Goal: Information Seeking & Learning: Learn about a topic

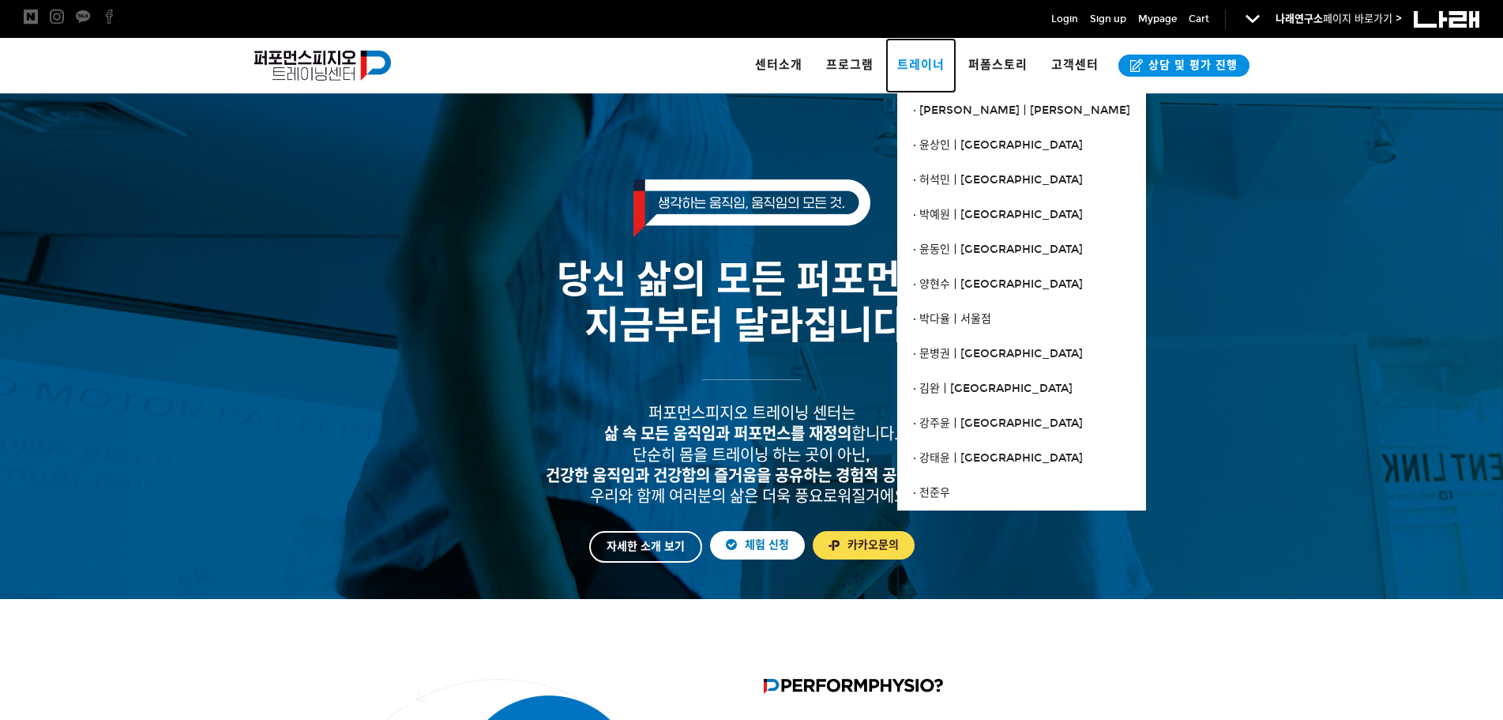
click at [931, 76] on link "트레이너" at bounding box center [920, 65] width 71 height 55
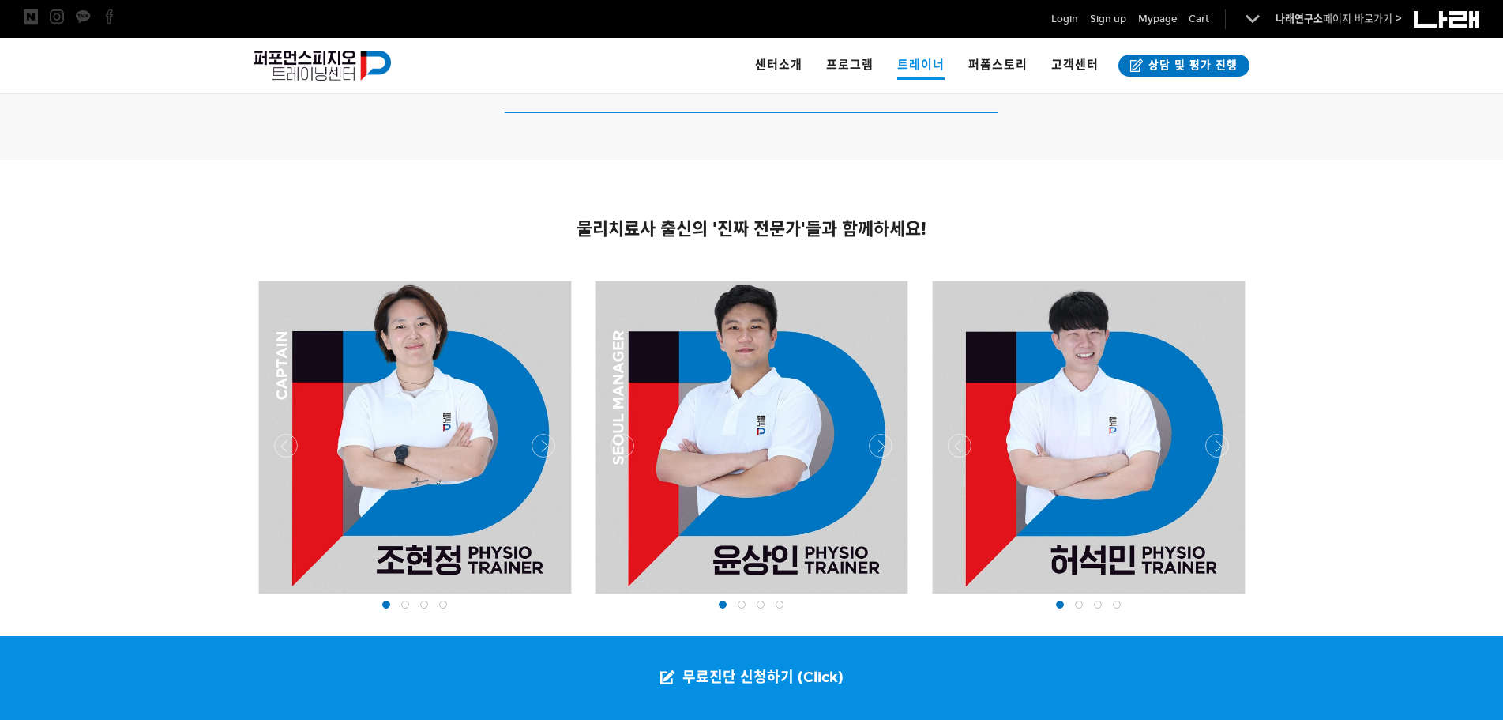
scroll to position [1027, 0]
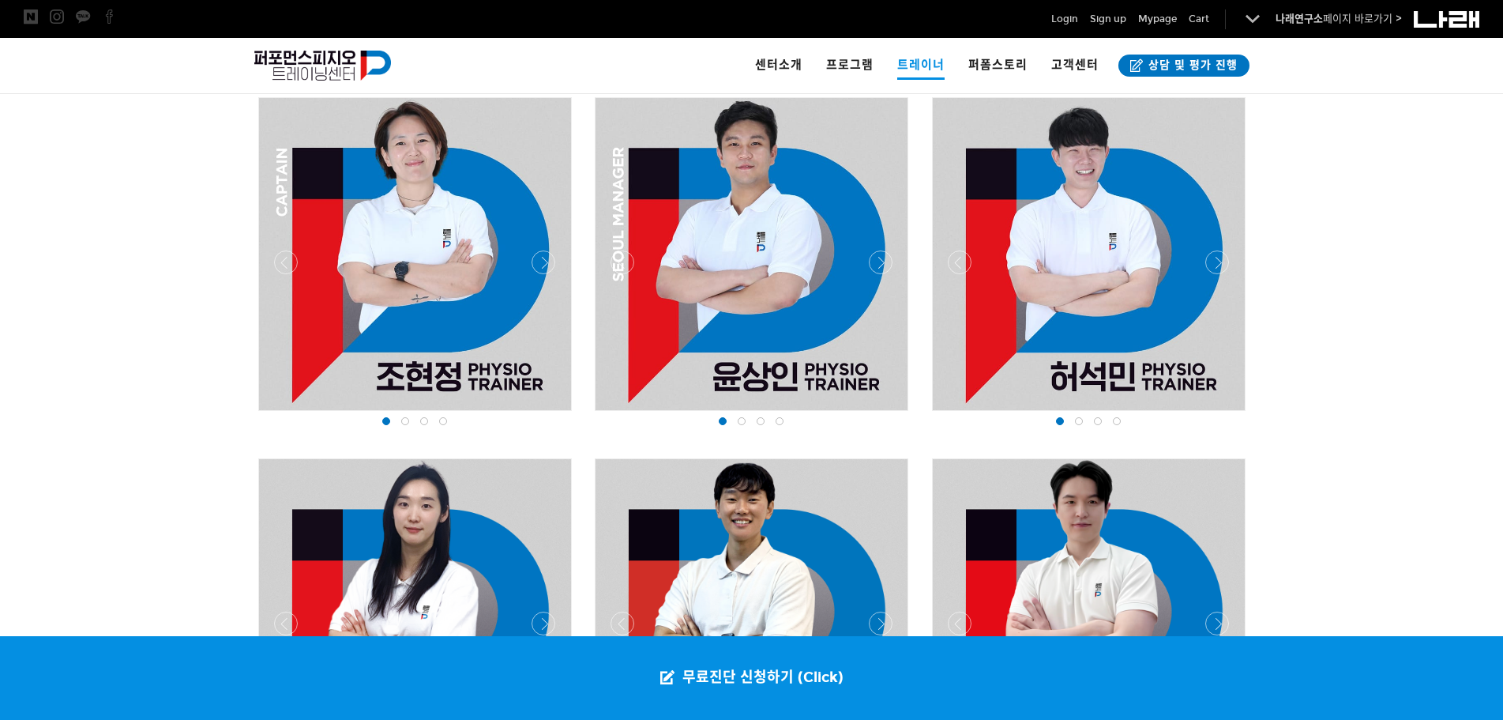
click at [744, 419] on span at bounding box center [742, 421] width 8 height 8
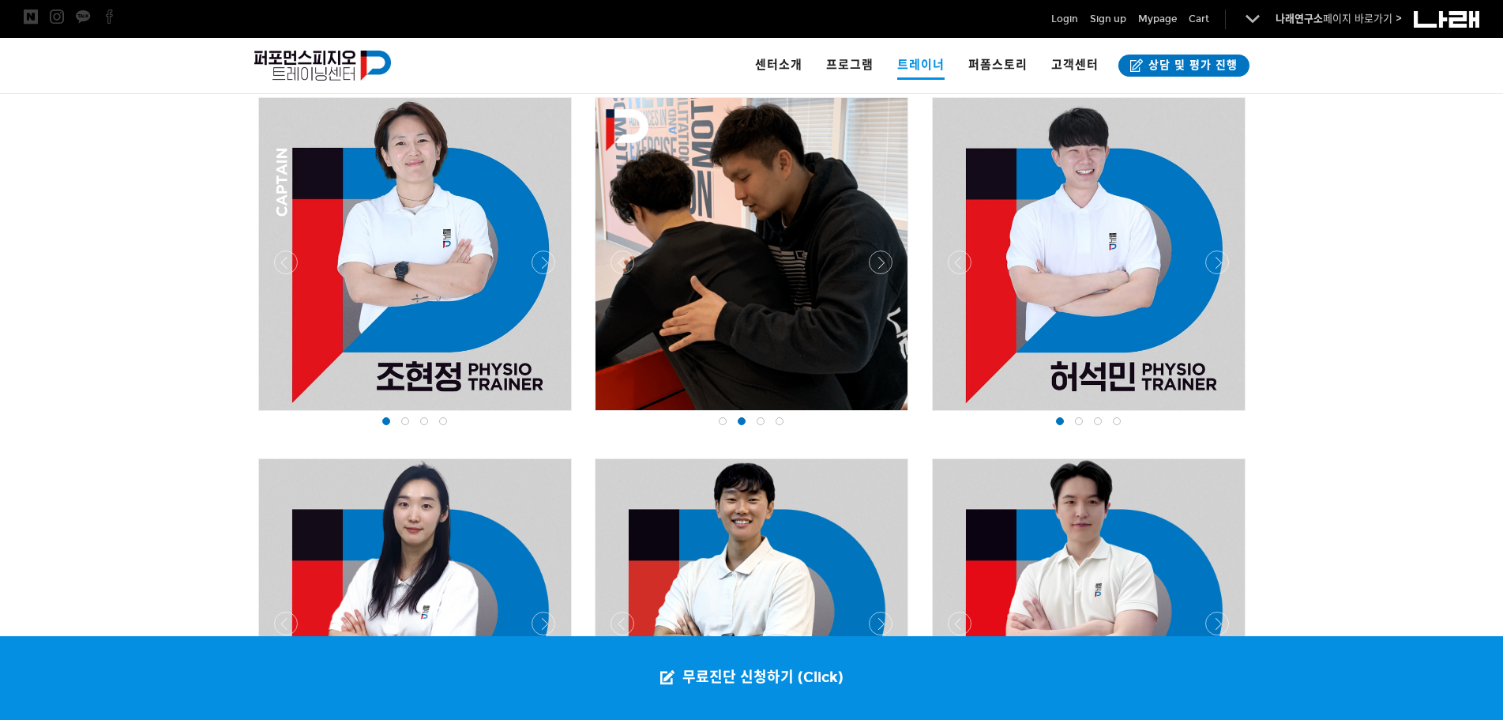
click at [761, 420] on span at bounding box center [761, 421] width 8 height 8
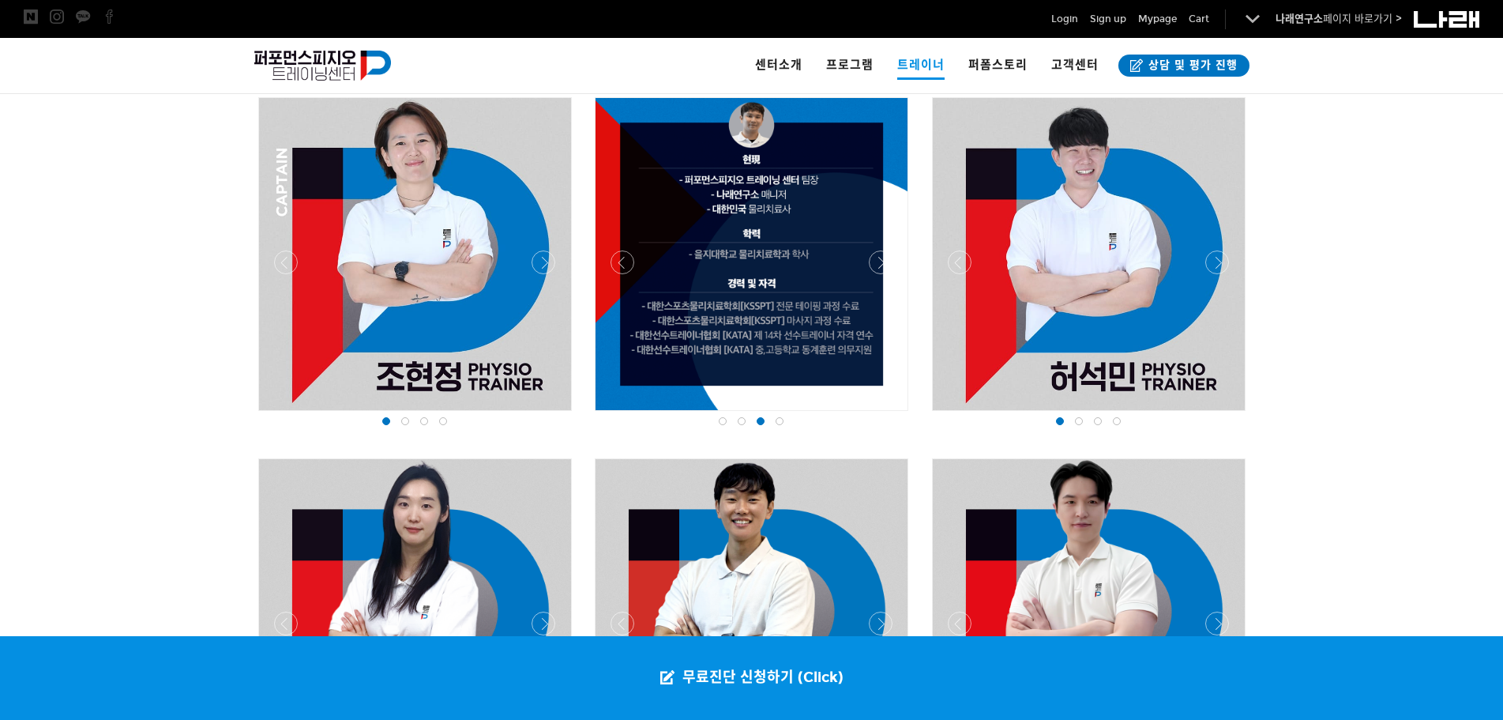
click at [778, 423] on span at bounding box center [780, 421] width 8 height 8
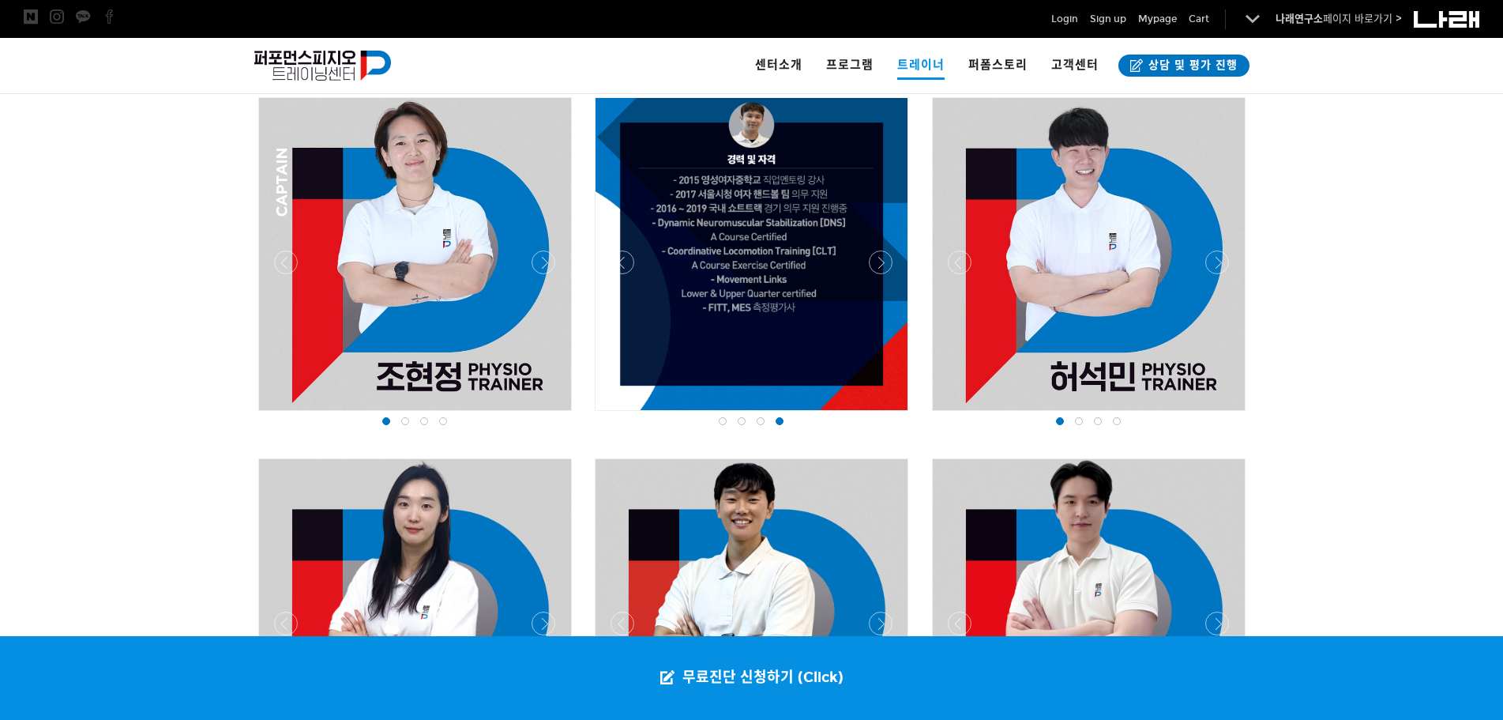
click at [405, 419] on span at bounding box center [405, 421] width 8 height 8
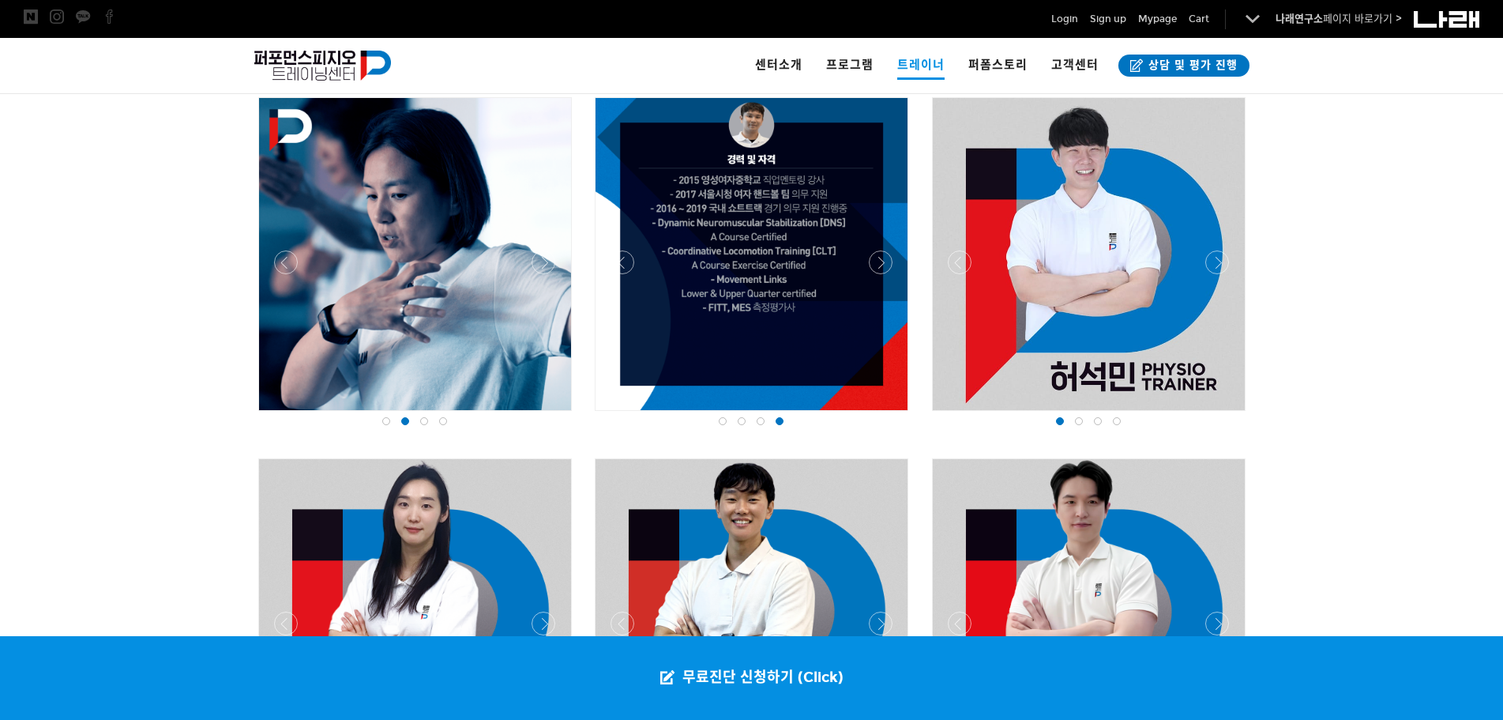
click at [420, 423] on span at bounding box center [424, 421] width 8 height 8
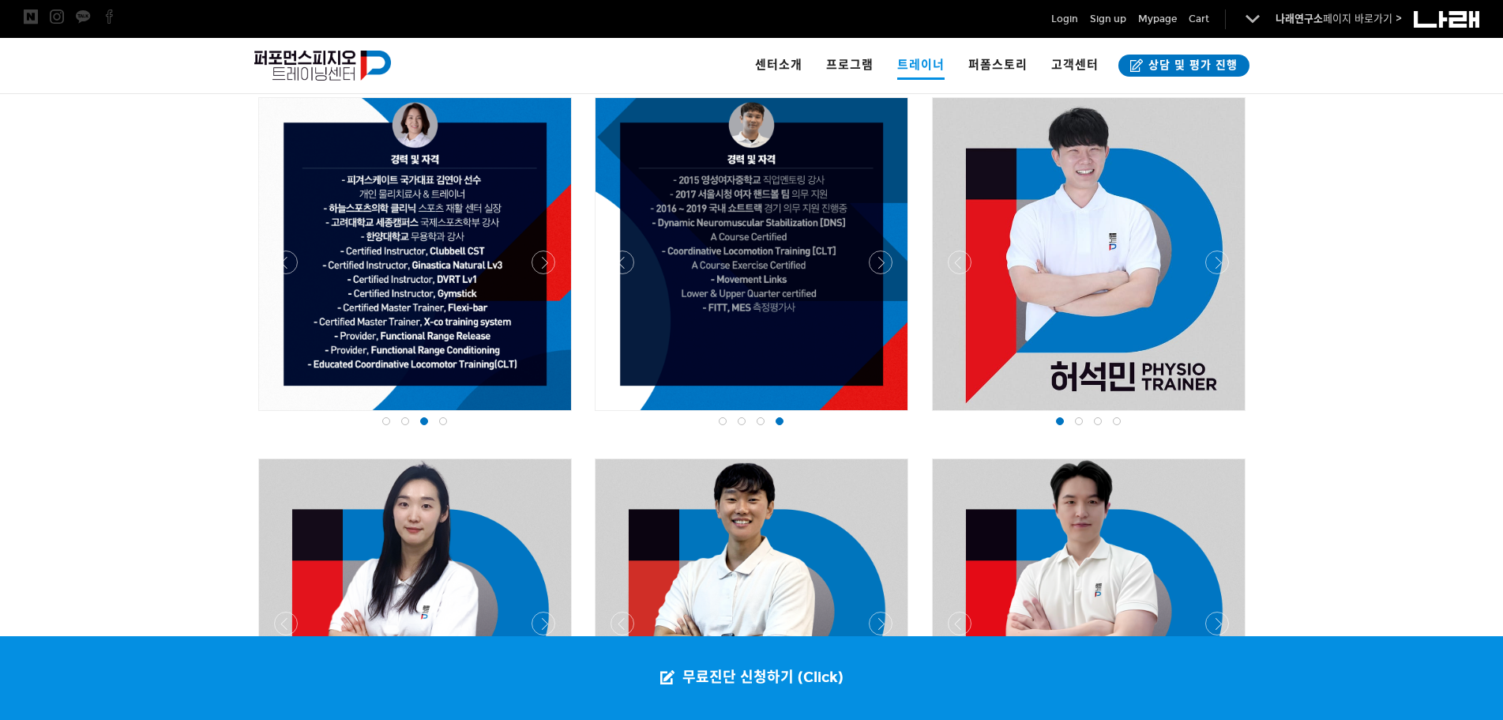
click at [1078, 421] on span at bounding box center [1079, 421] width 8 height 8
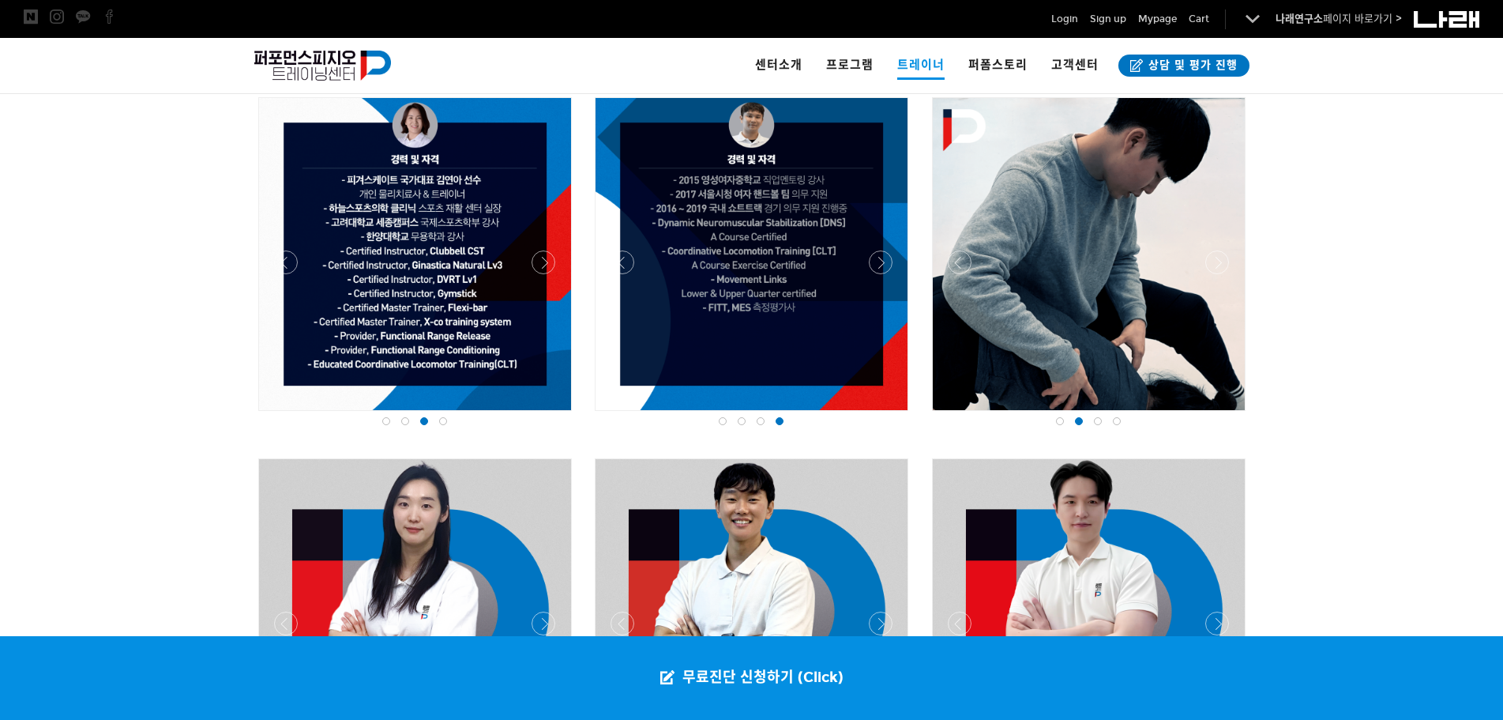
click at [1095, 421] on span at bounding box center [1098, 421] width 8 height 8
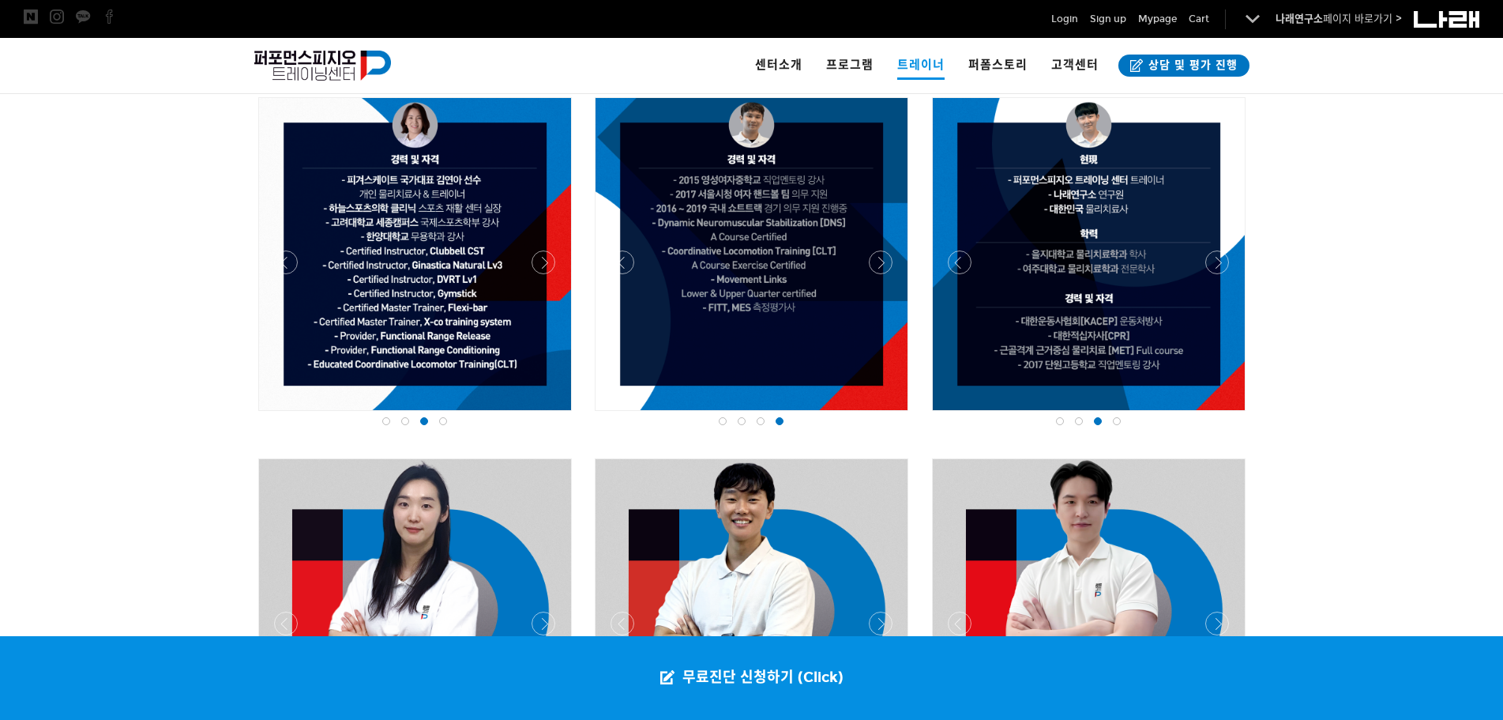
click at [1112, 418] on div at bounding box center [1116, 421] width 19 height 16
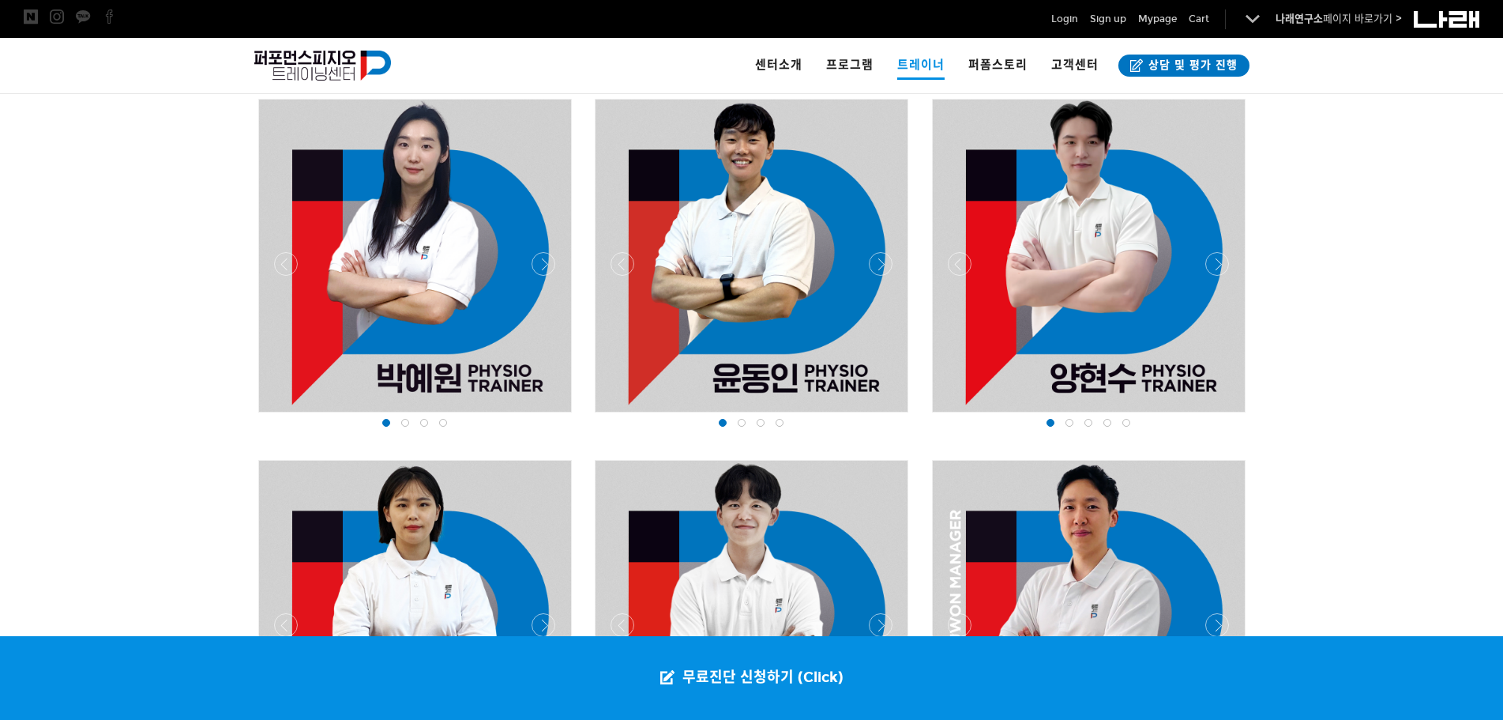
scroll to position [1264, 0]
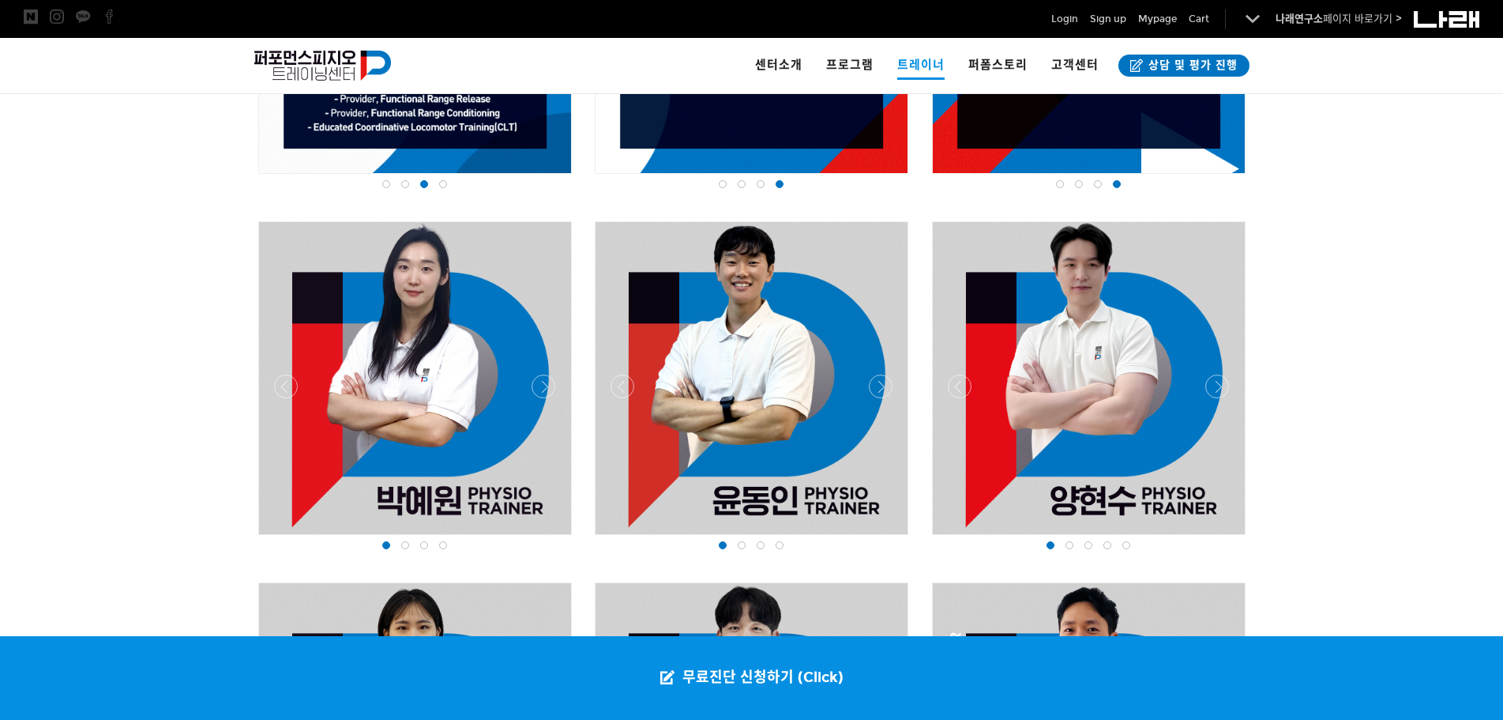
click at [401, 547] on span at bounding box center [405, 545] width 8 height 8
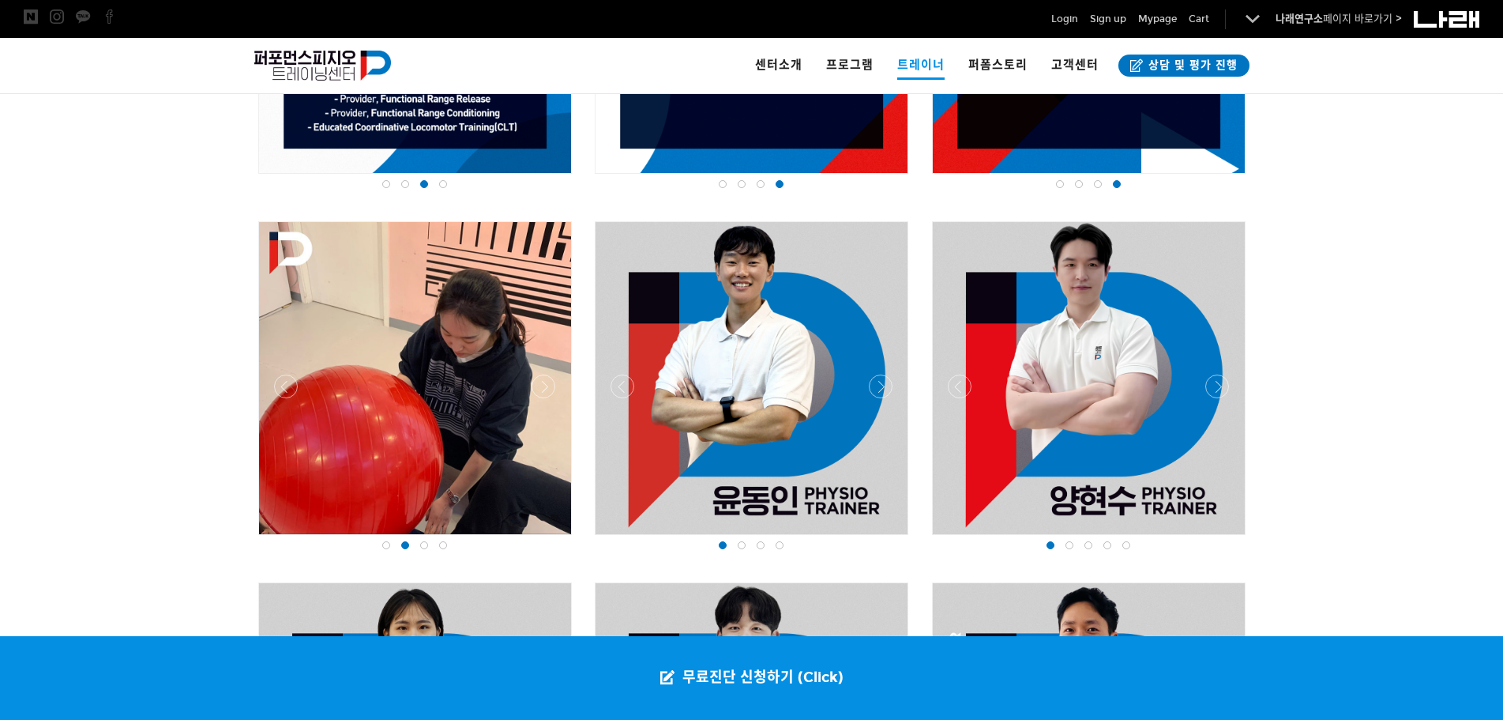
click at [425, 541] on span at bounding box center [424, 545] width 8 height 8
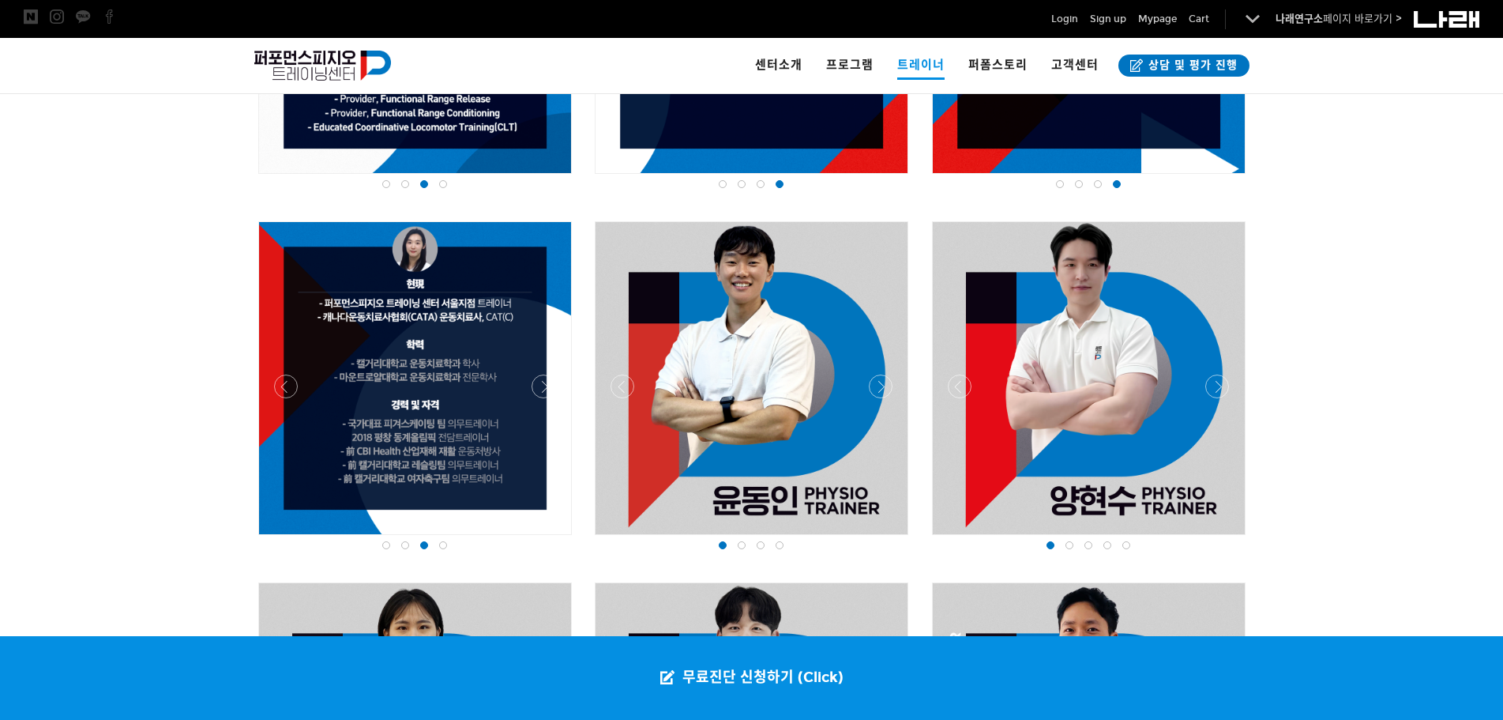
click at [440, 551] on div at bounding box center [443, 545] width 19 height 16
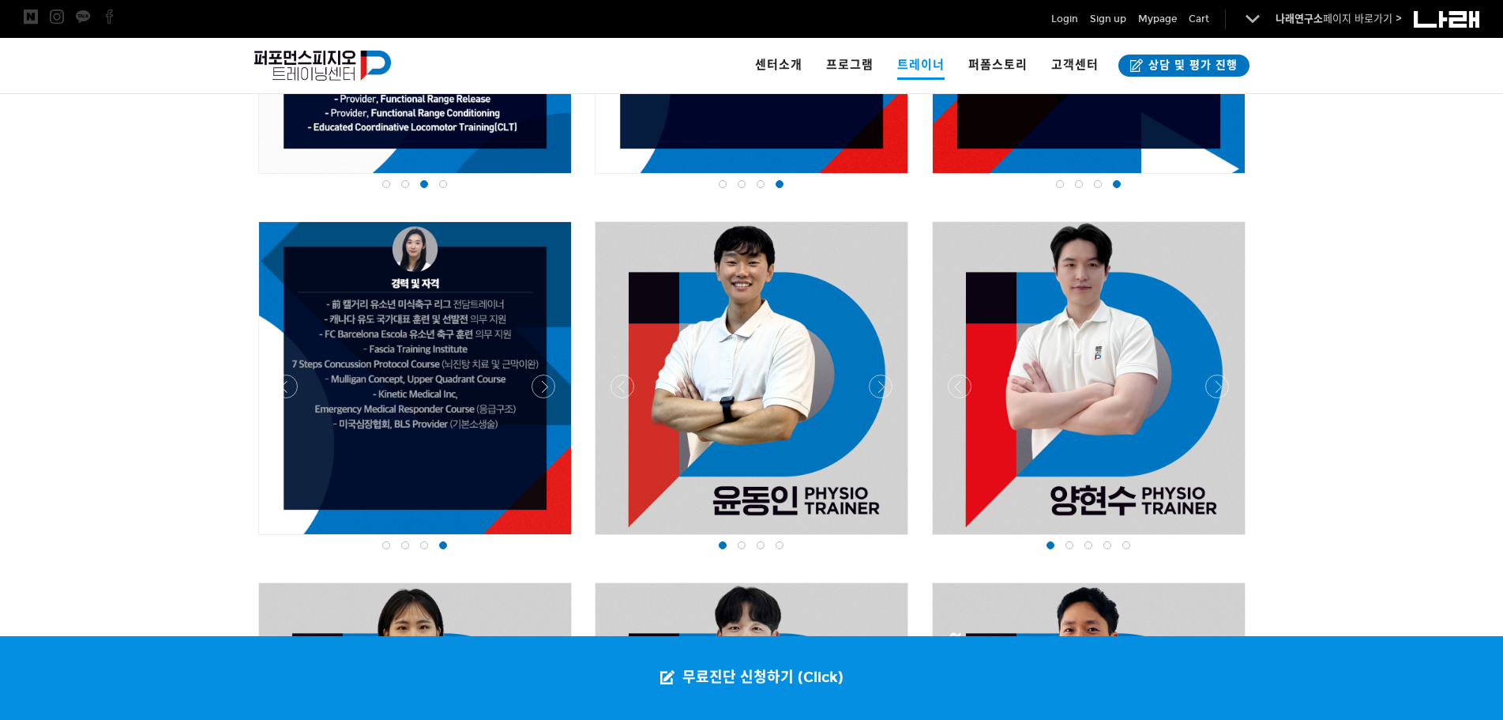
click at [739, 539] on div at bounding box center [741, 545] width 19 height 16
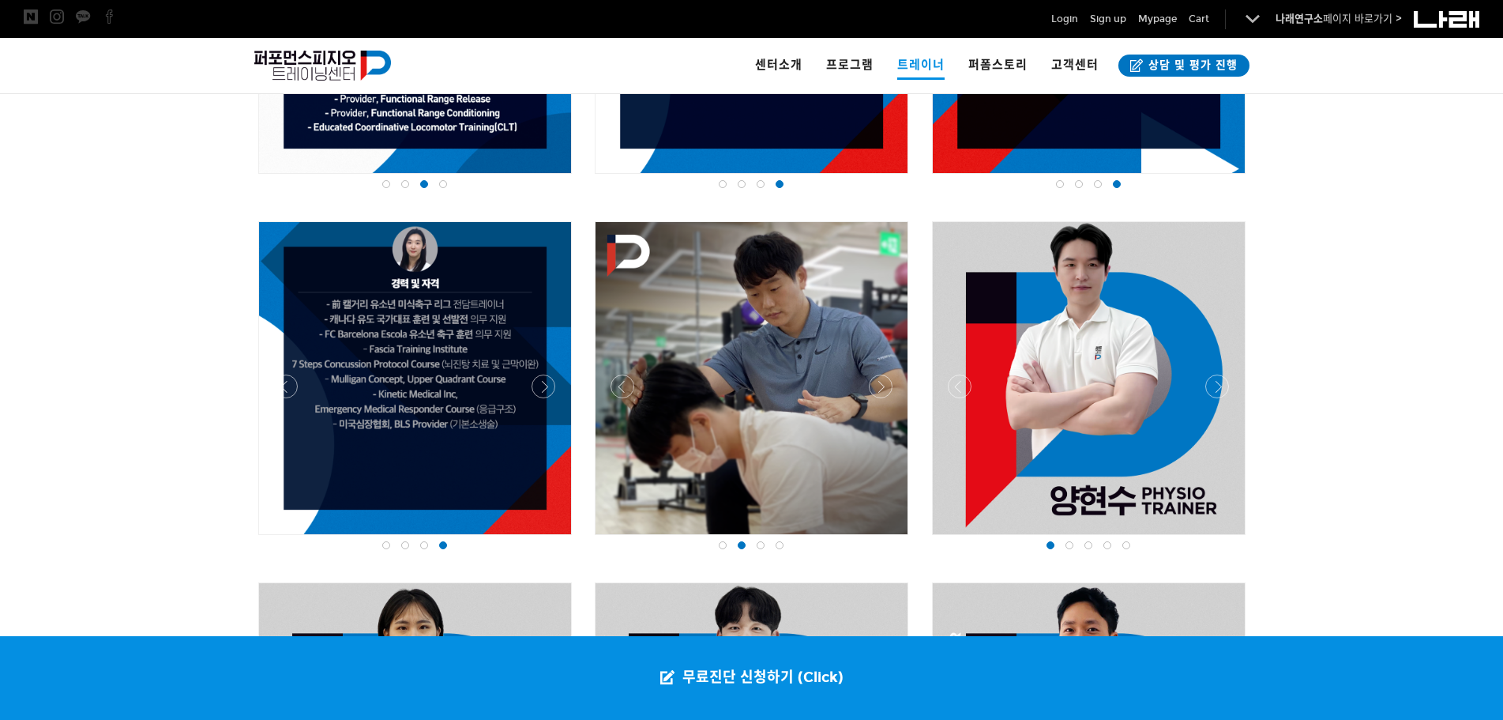
click at [759, 543] on span at bounding box center [761, 545] width 8 height 8
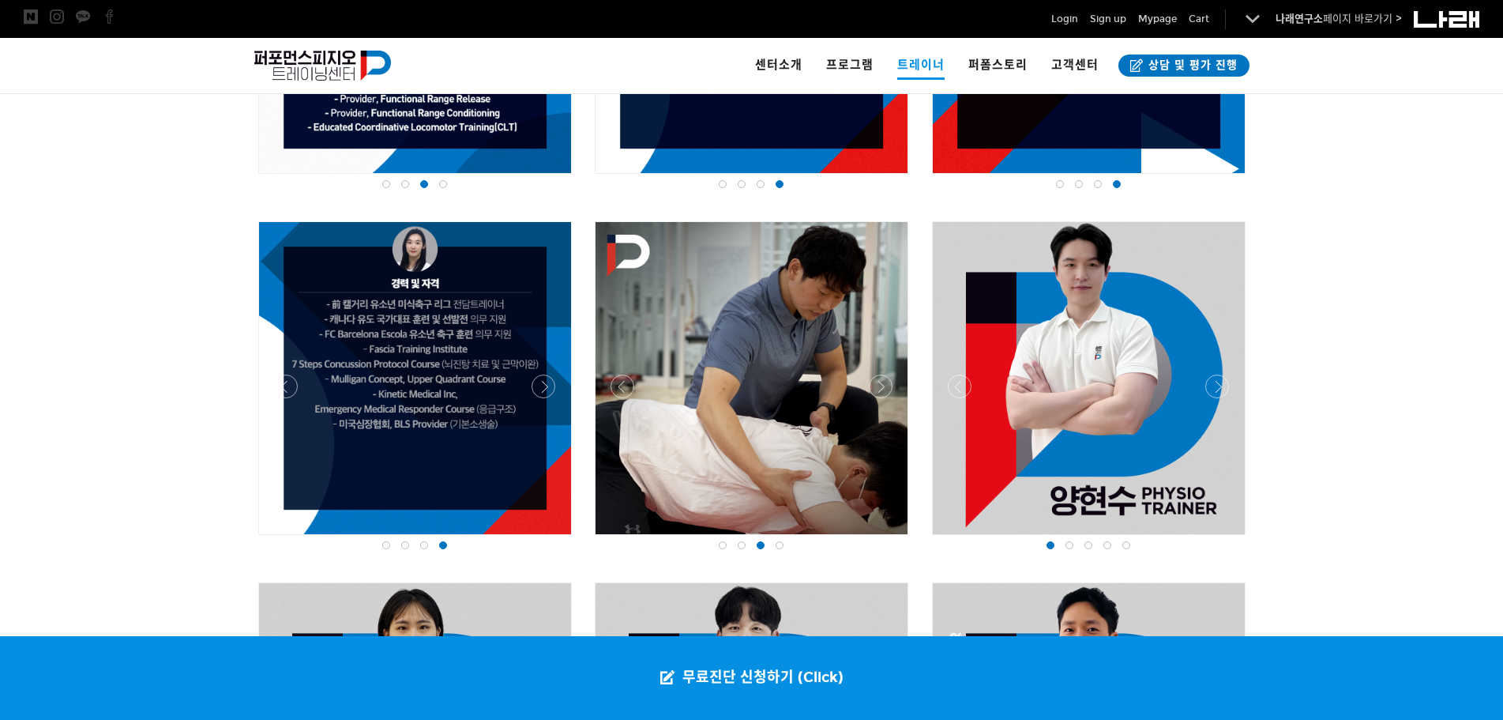
click at [780, 549] on span at bounding box center [780, 545] width 8 height 8
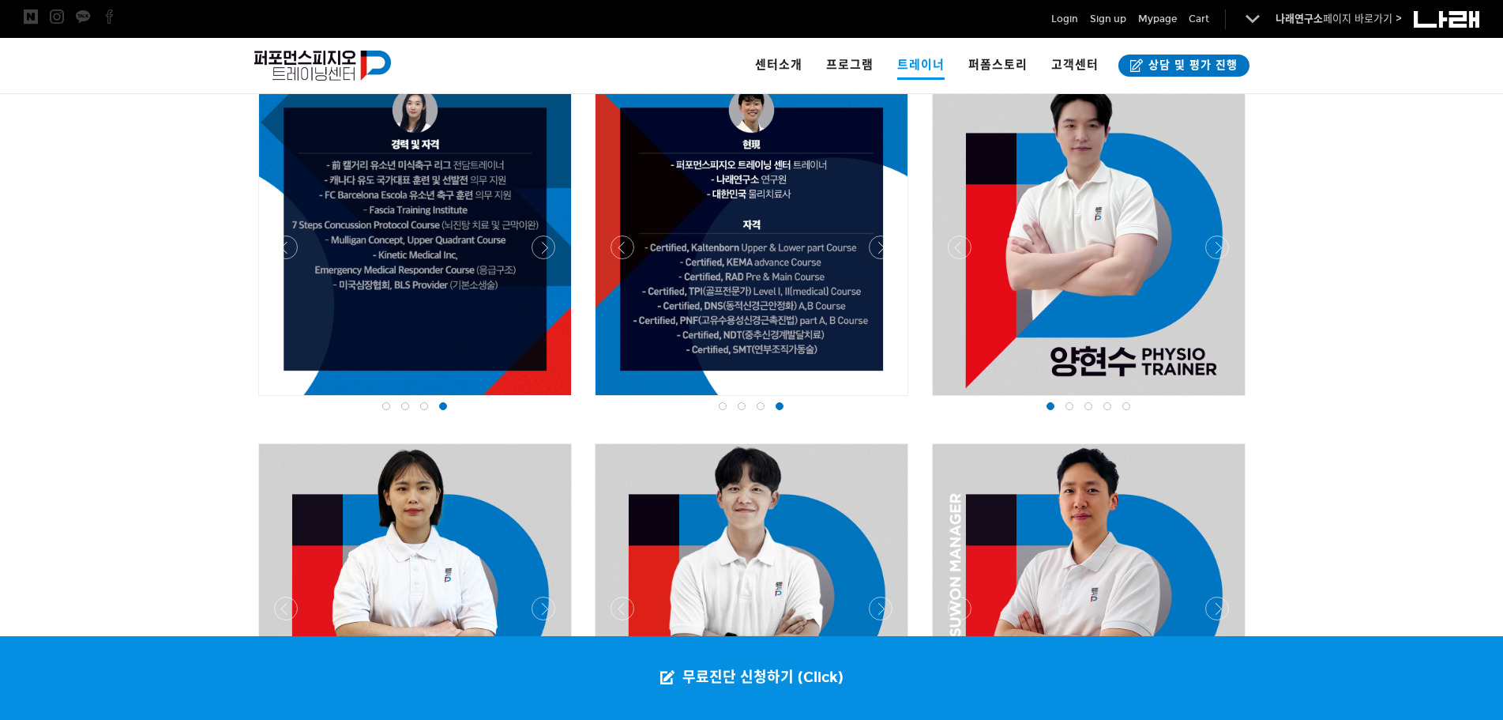
scroll to position [1501, 0]
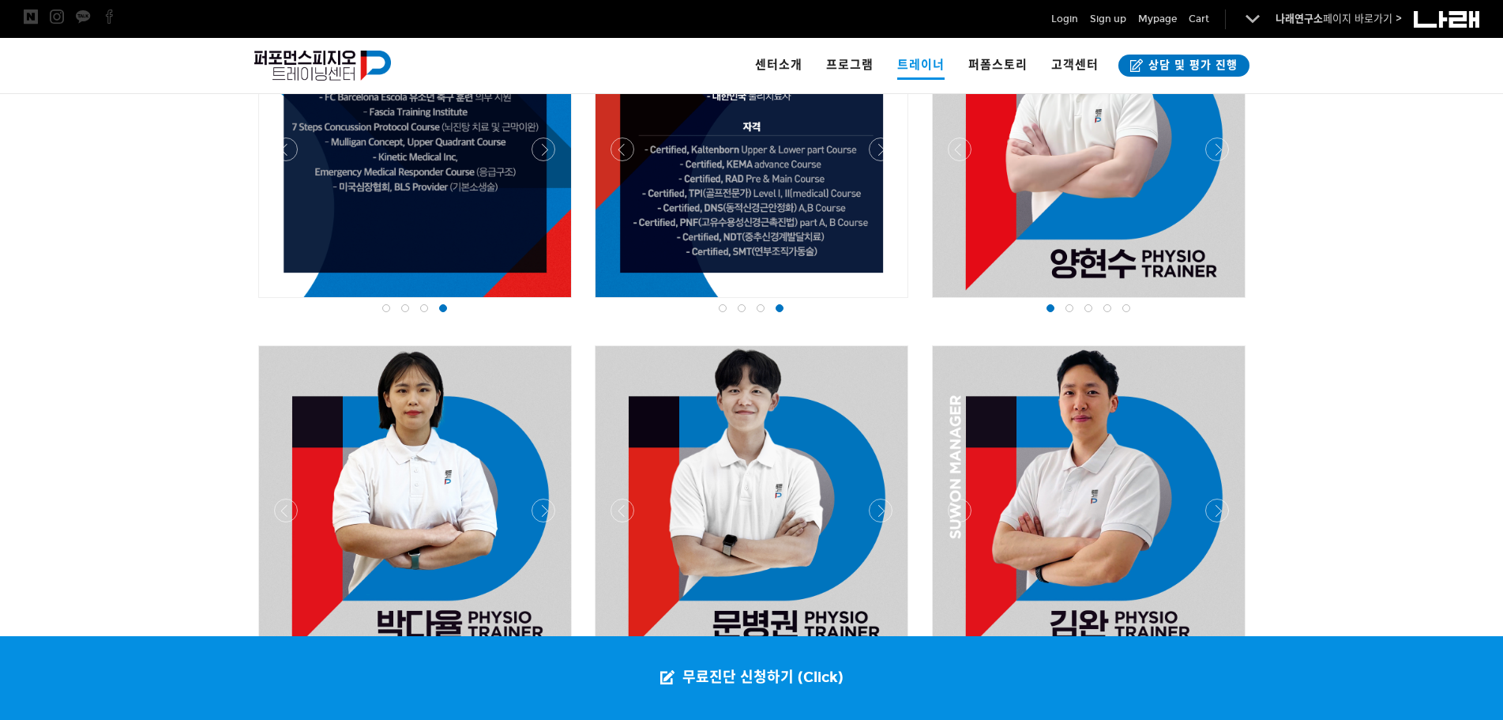
click at [1070, 308] on span at bounding box center [1069, 308] width 8 height 8
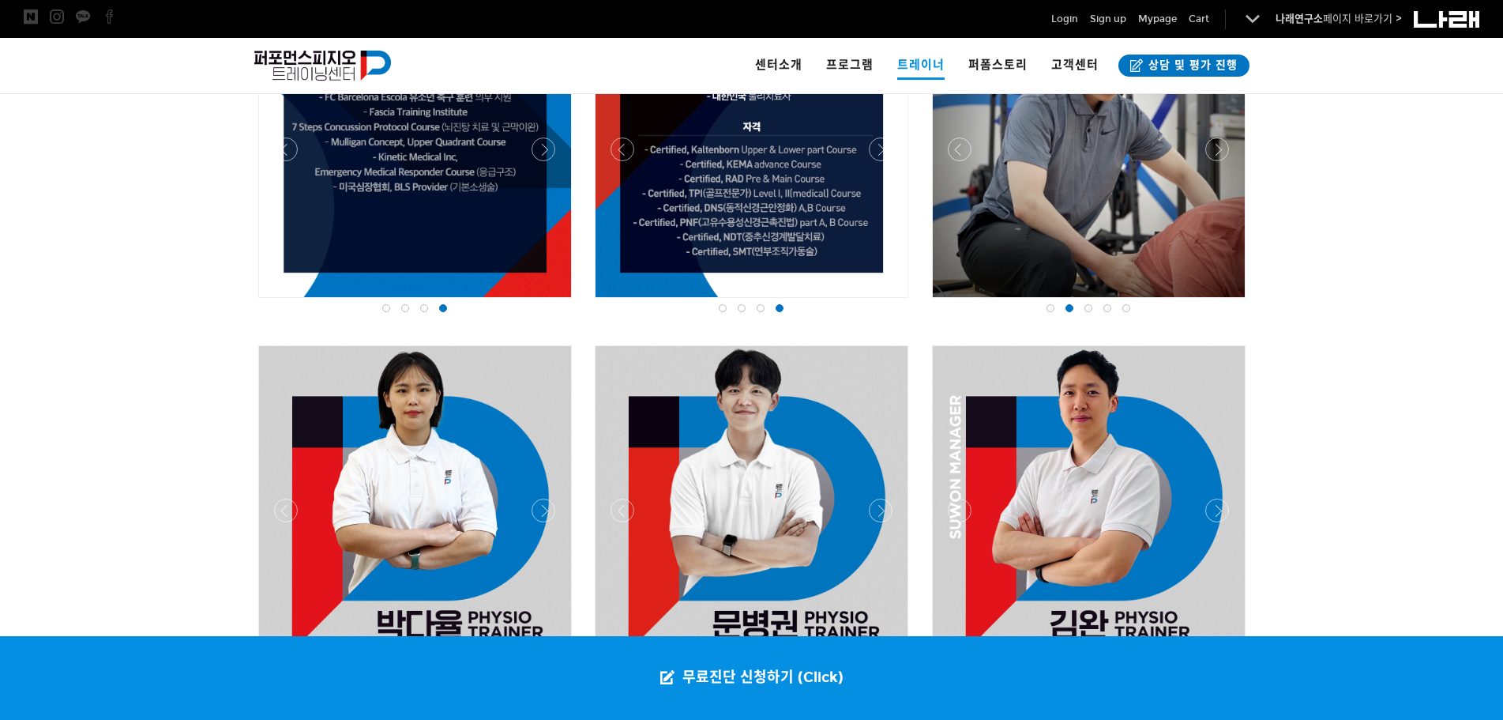
click at [1086, 310] on span at bounding box center [1088, 308] width 8 height 8
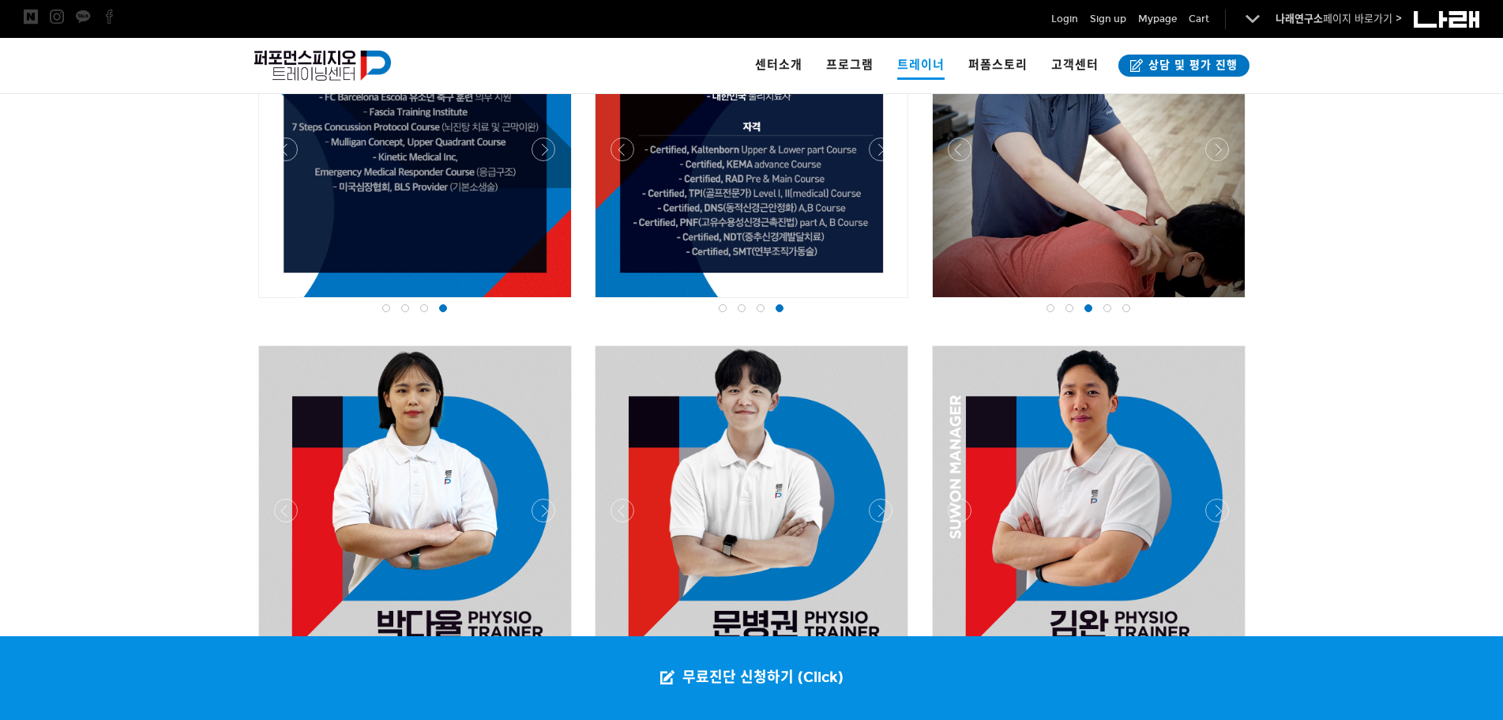
click at [1102, 303] on div at bounding box center [1107, 308] width 19 height 16
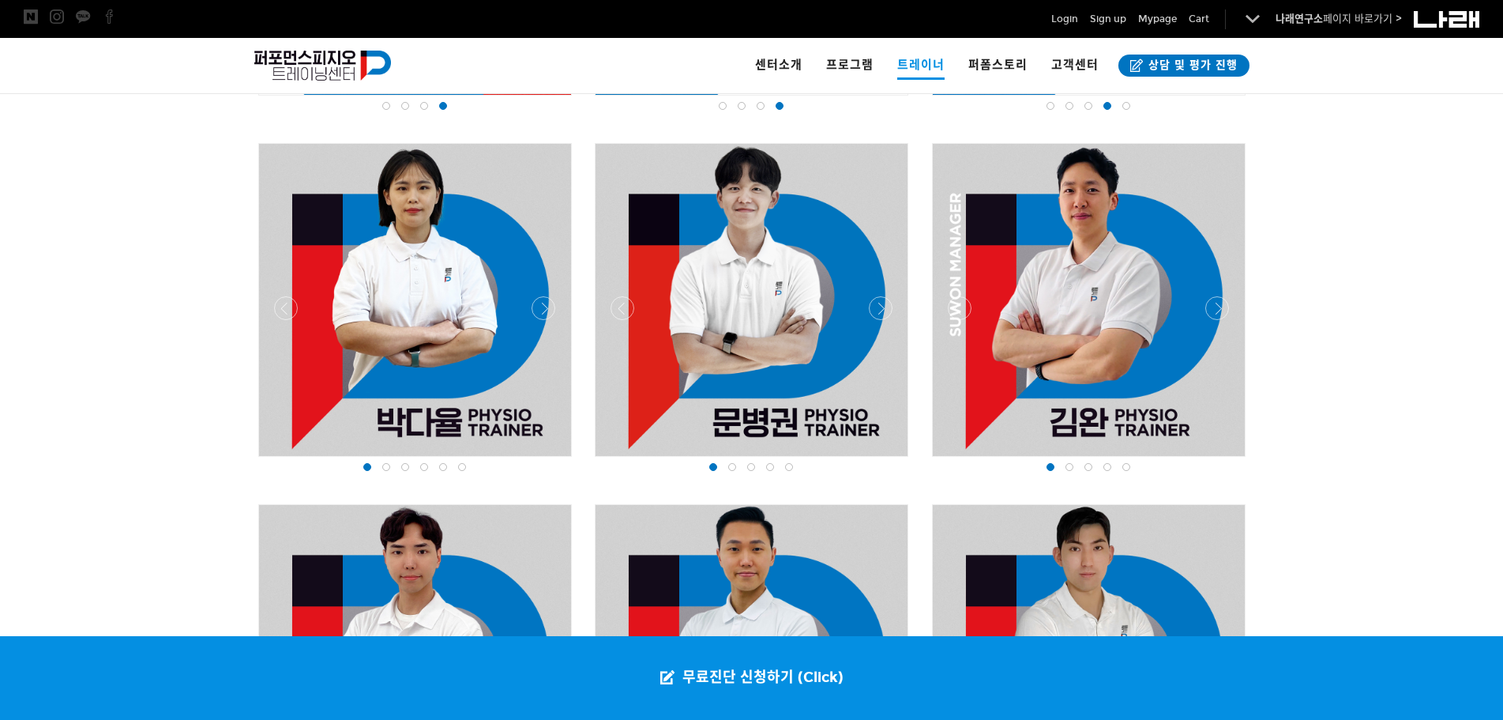
scroll to position [1738, 0]
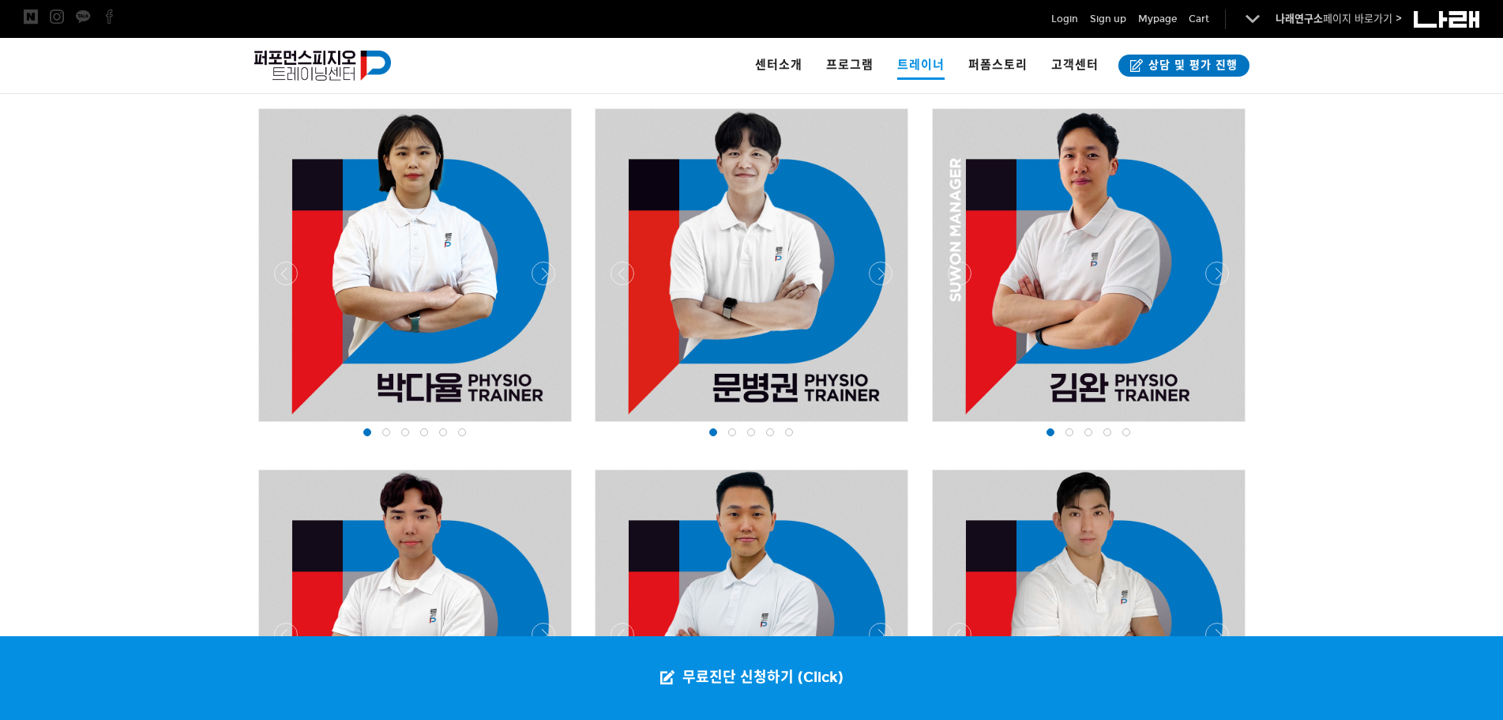
click at [382, 434] on span at bounding box center [386, 432] width 8 height 8
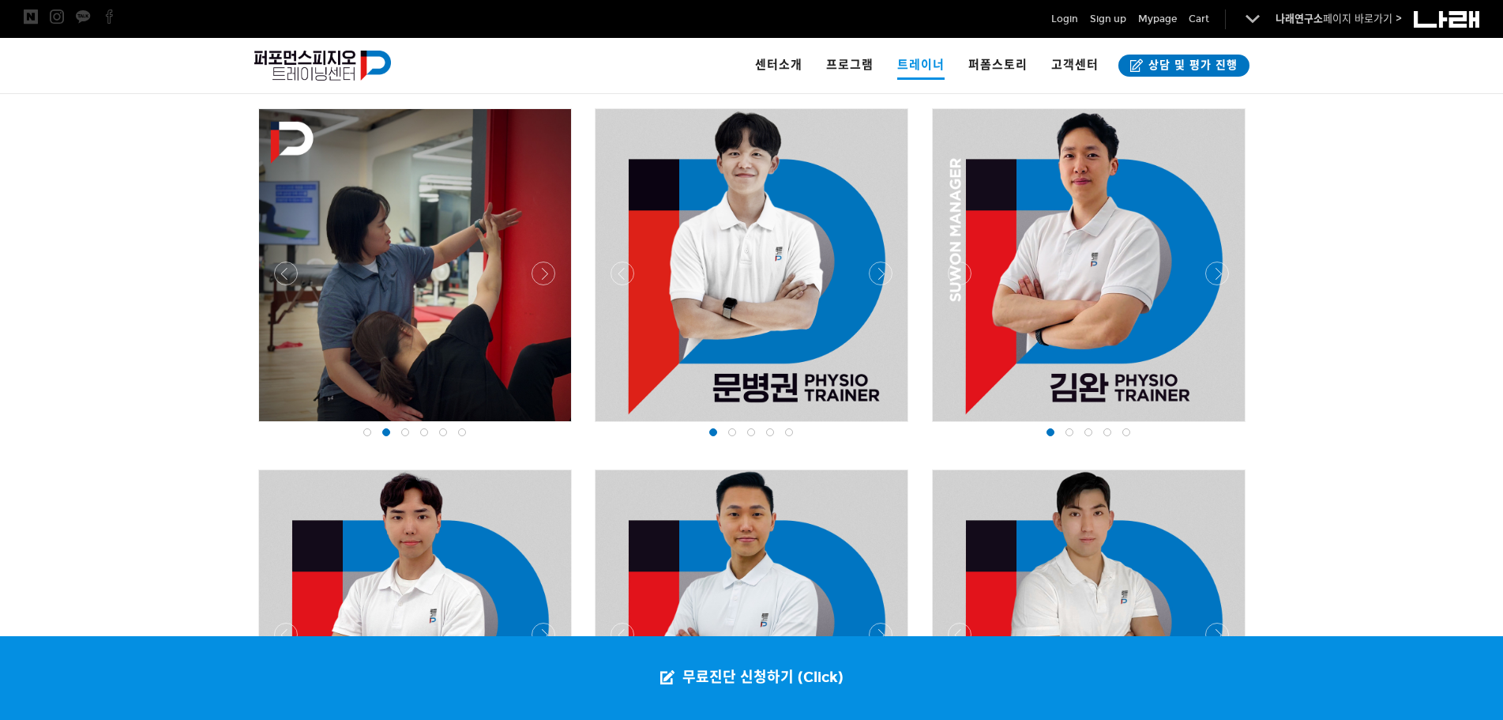
click at [402, 430] on span at bounding box center [405, 432] width 8 height 8
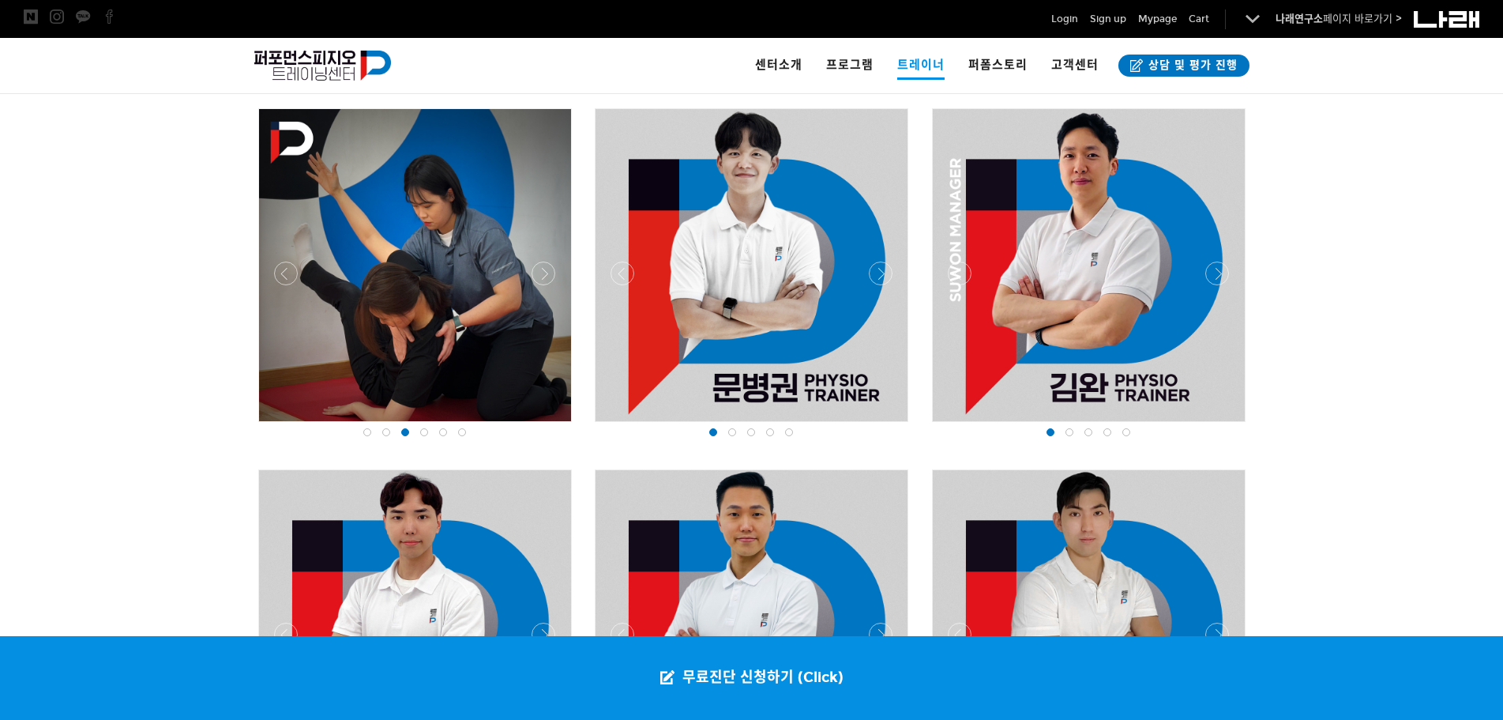
click at [420, 430] on span at bounding box center [424, 432] width 8 height 8
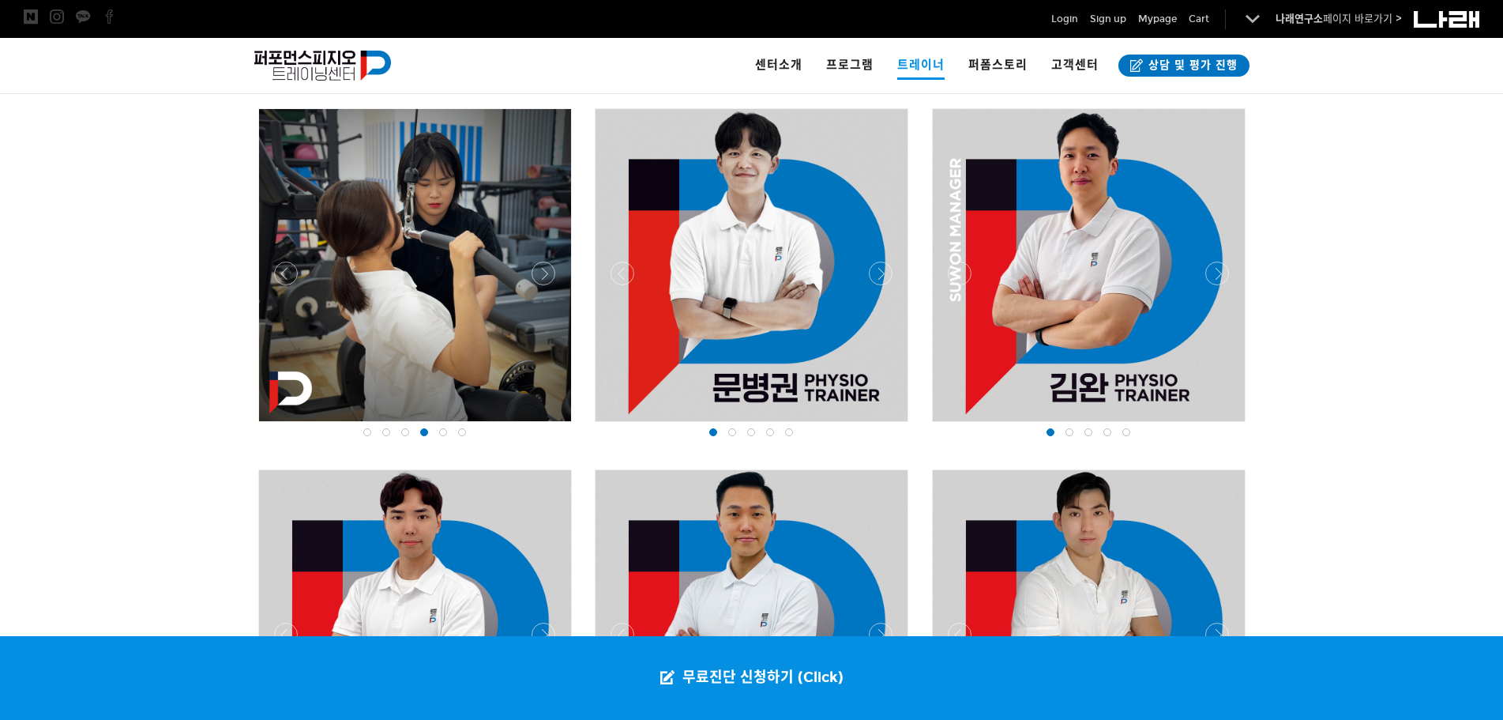
click at [442, 427] on div at bounding box center [443, 432] width 19 height 16
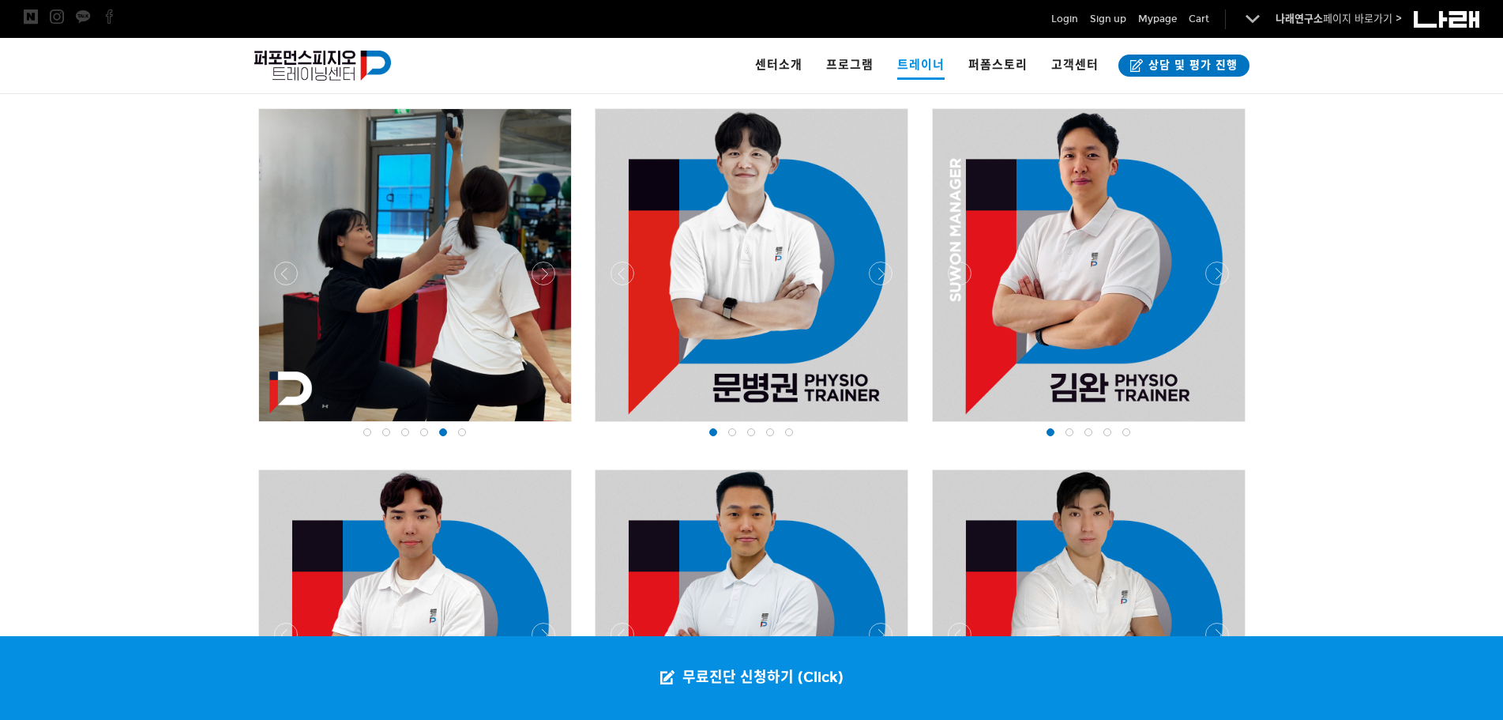
click at [463, 432] on span at bounding box center [462, 432] width 8 height 8
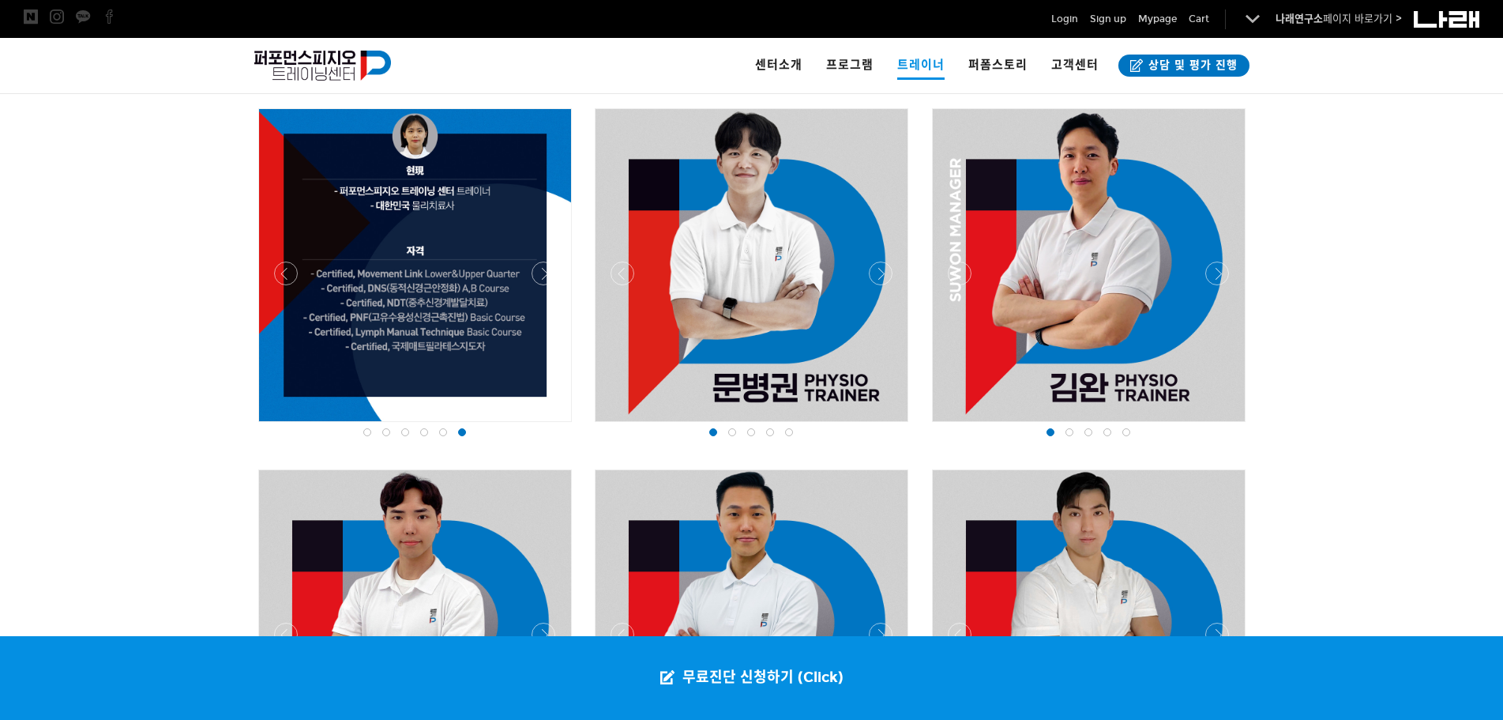
scroll to position [2054, 0]
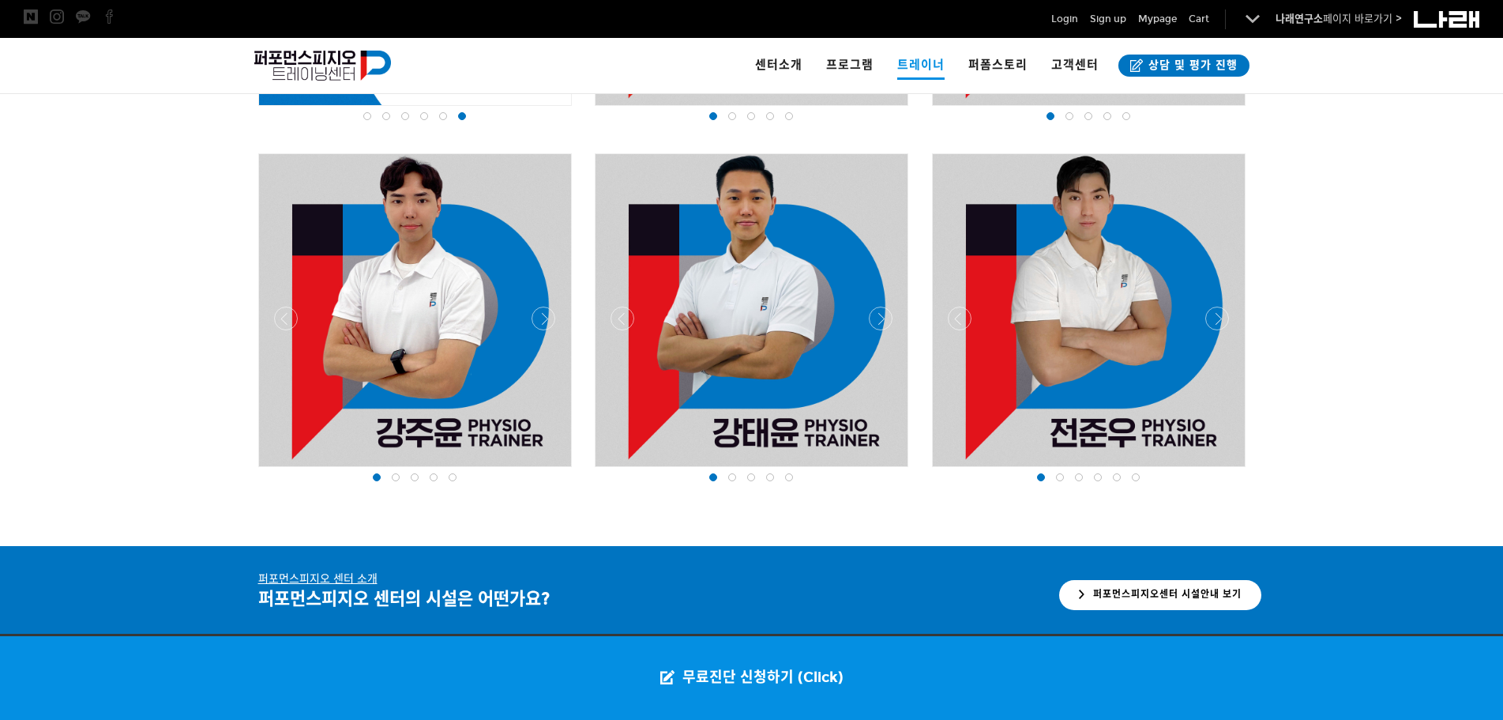
click at [1058, 476] on span at bounding box center [1060, 477] width 8 height 8
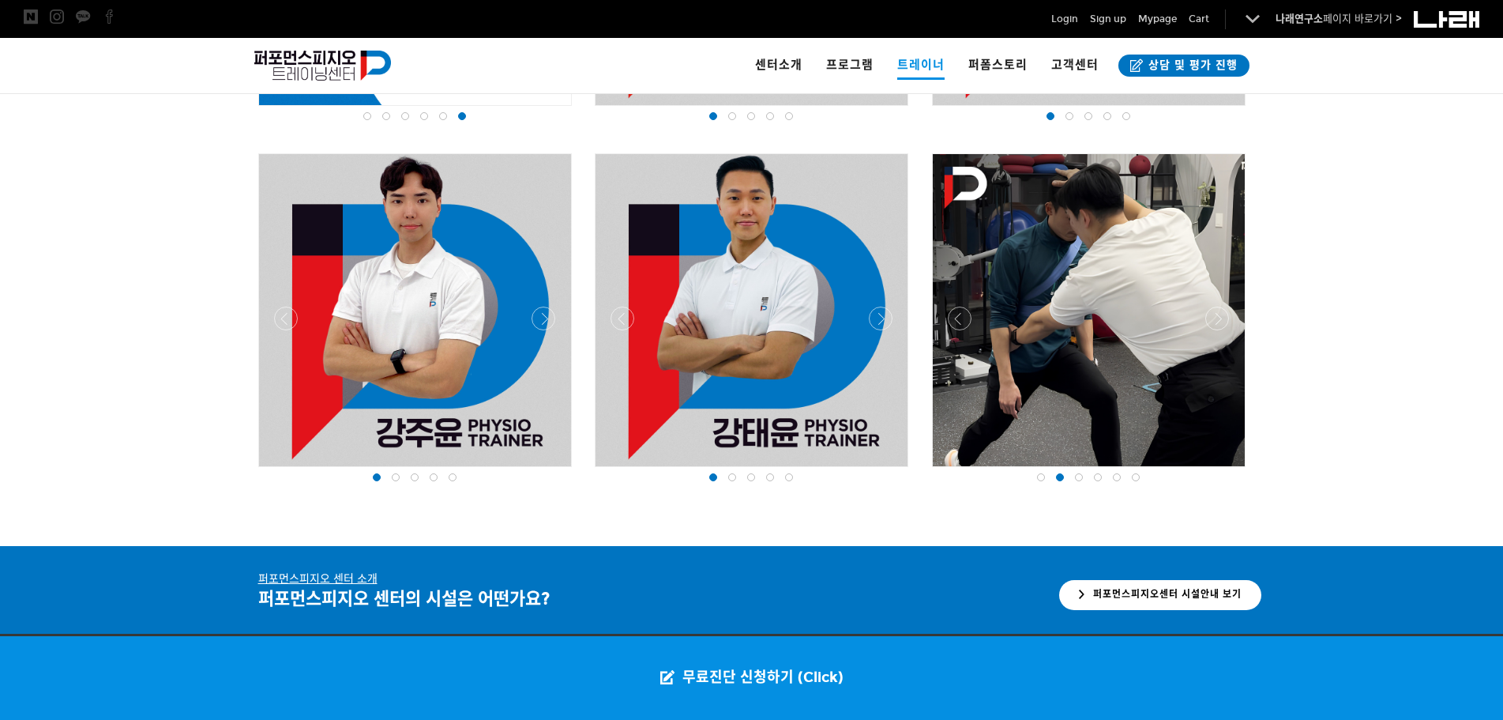
click at [1073, 479] on div at bounding box center [1078, 477] width 19 height 16
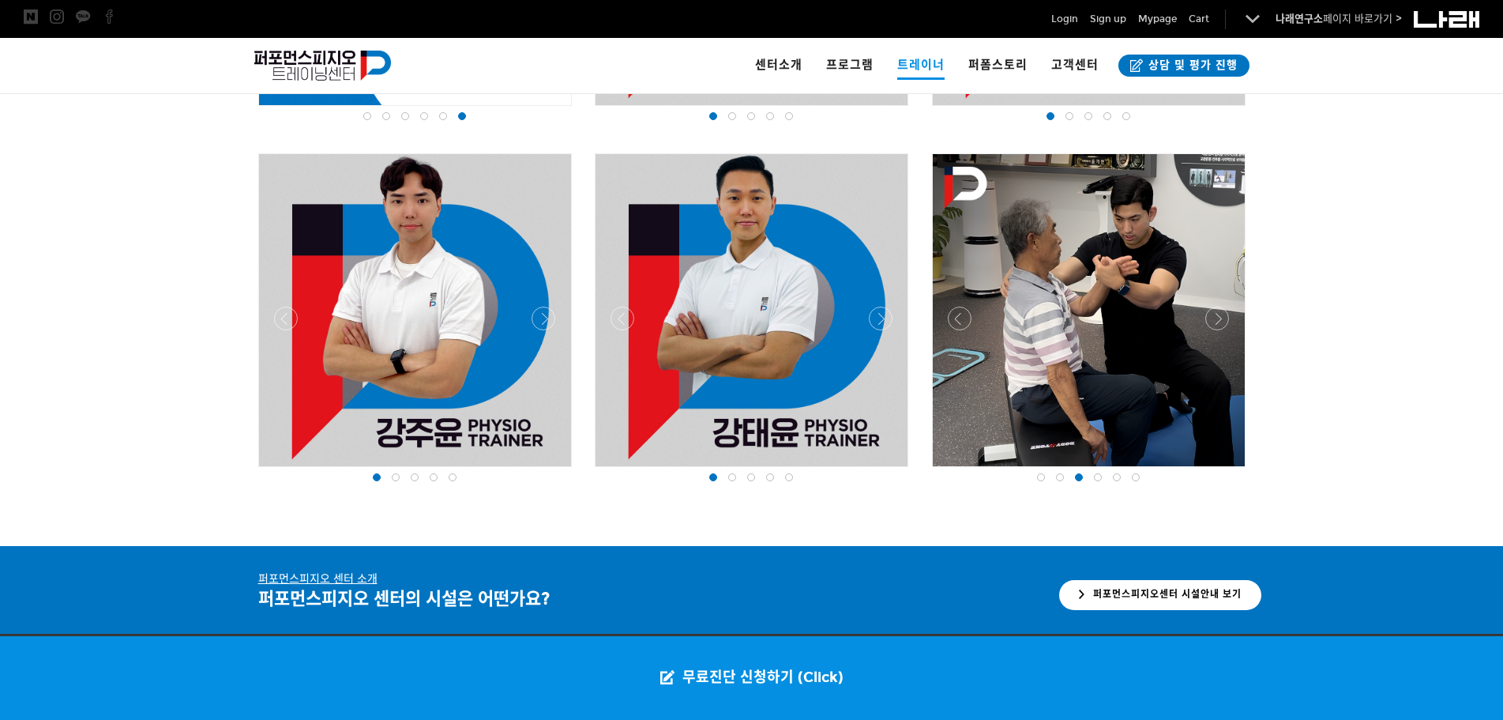
click at [1092, 479] on div at bounding box center [1097, 477] width 19 height 16
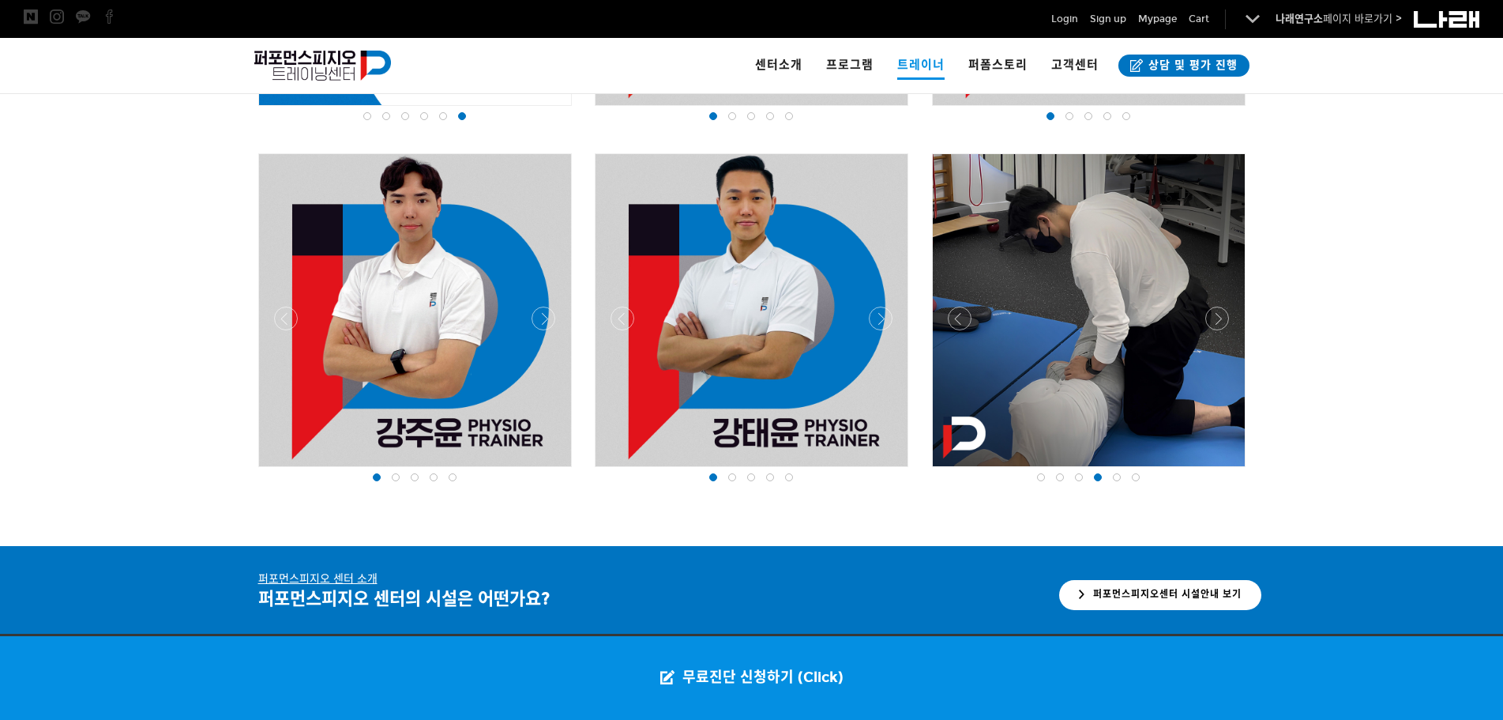
click at [1137, 479] on span at bounding box center [1136, 477] width 8 height 8
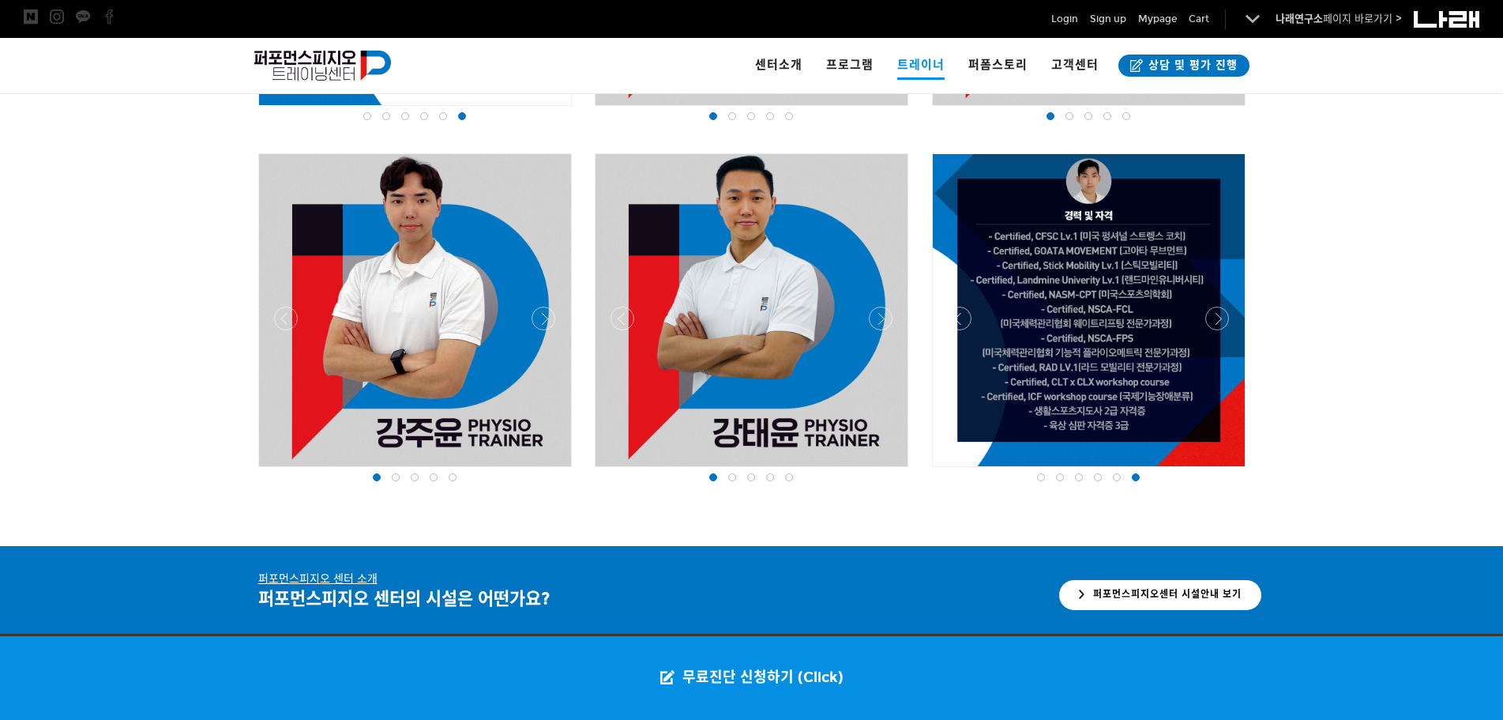
click at [1120, 477] on span at bounding box center [1117, 477] width 8 height 8
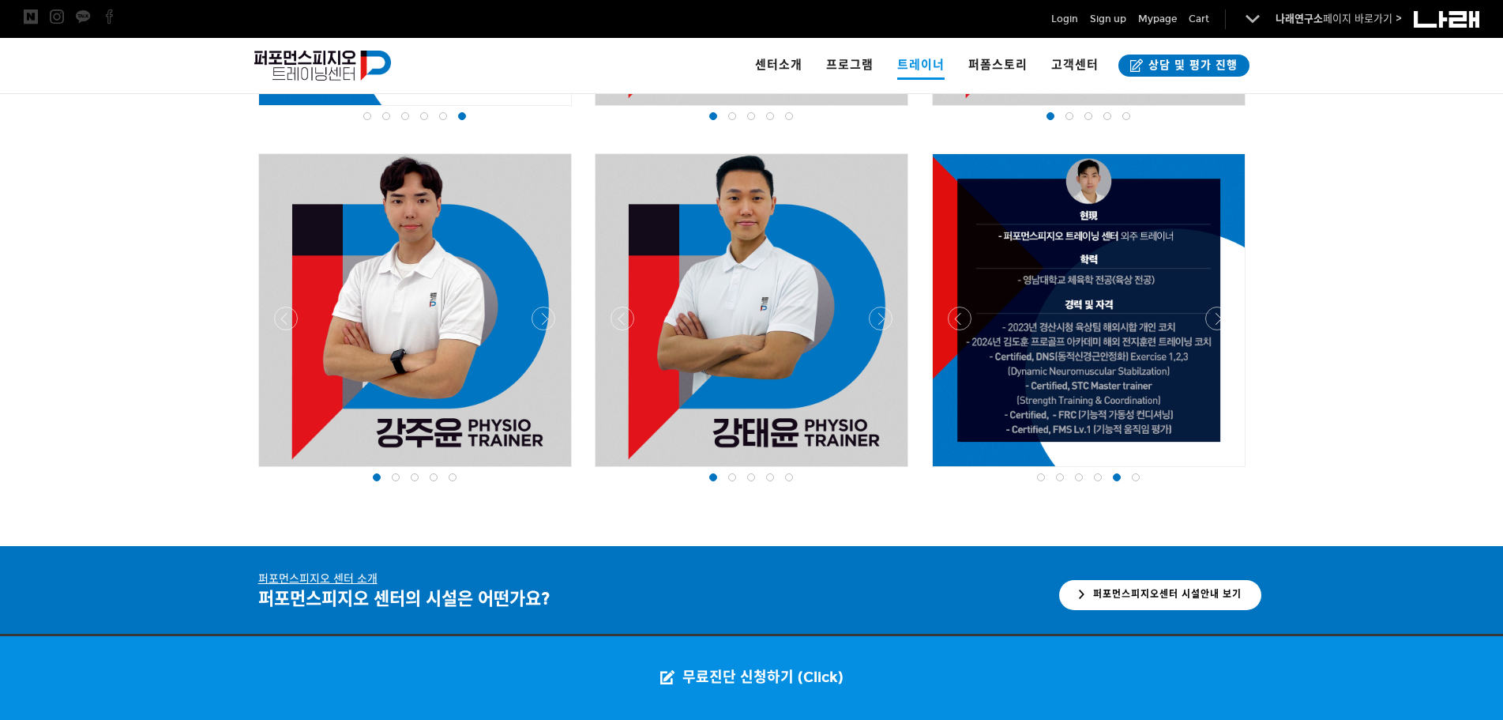
click at [1142, 478] on div at bounding box center [1135, 477] width 19 height 16
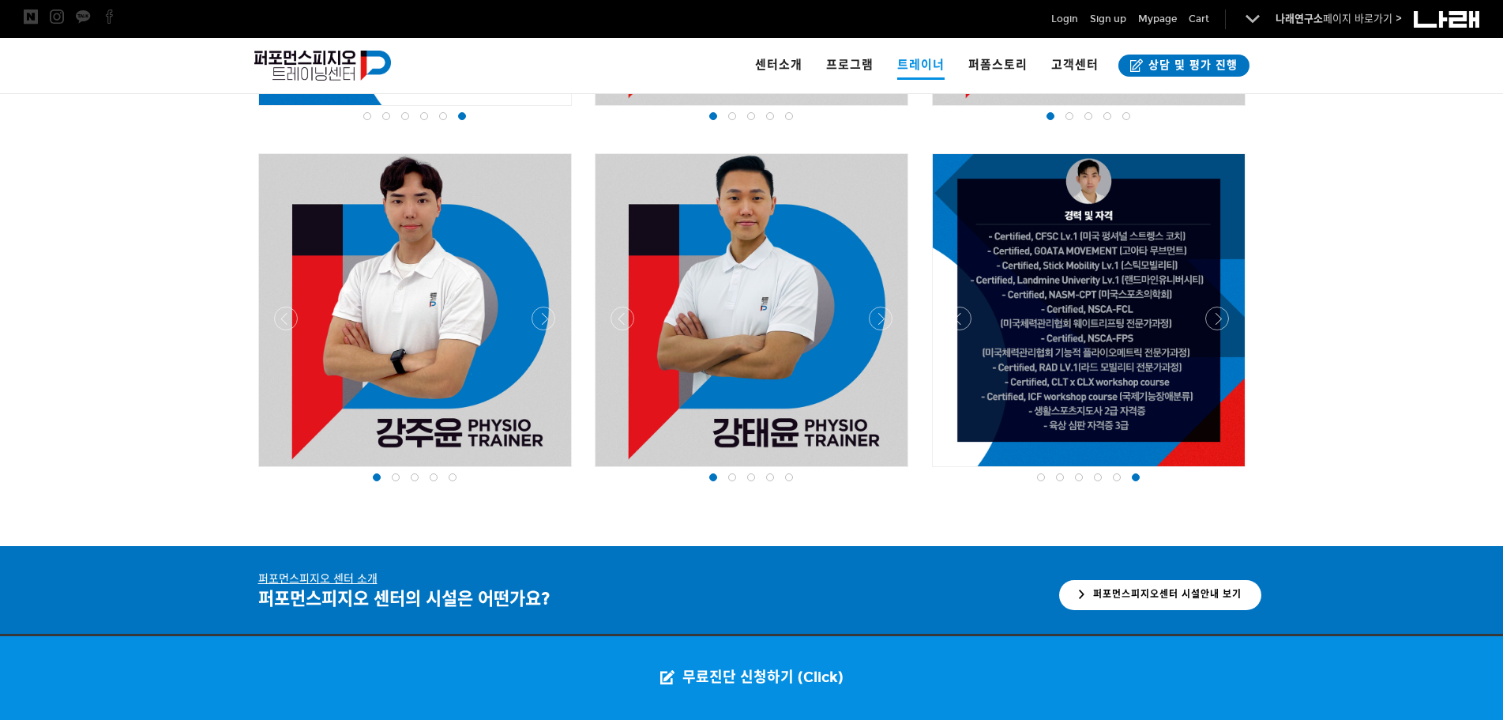
click at [795, 475] on div at bounding box center [789, 477] width 19 height 16
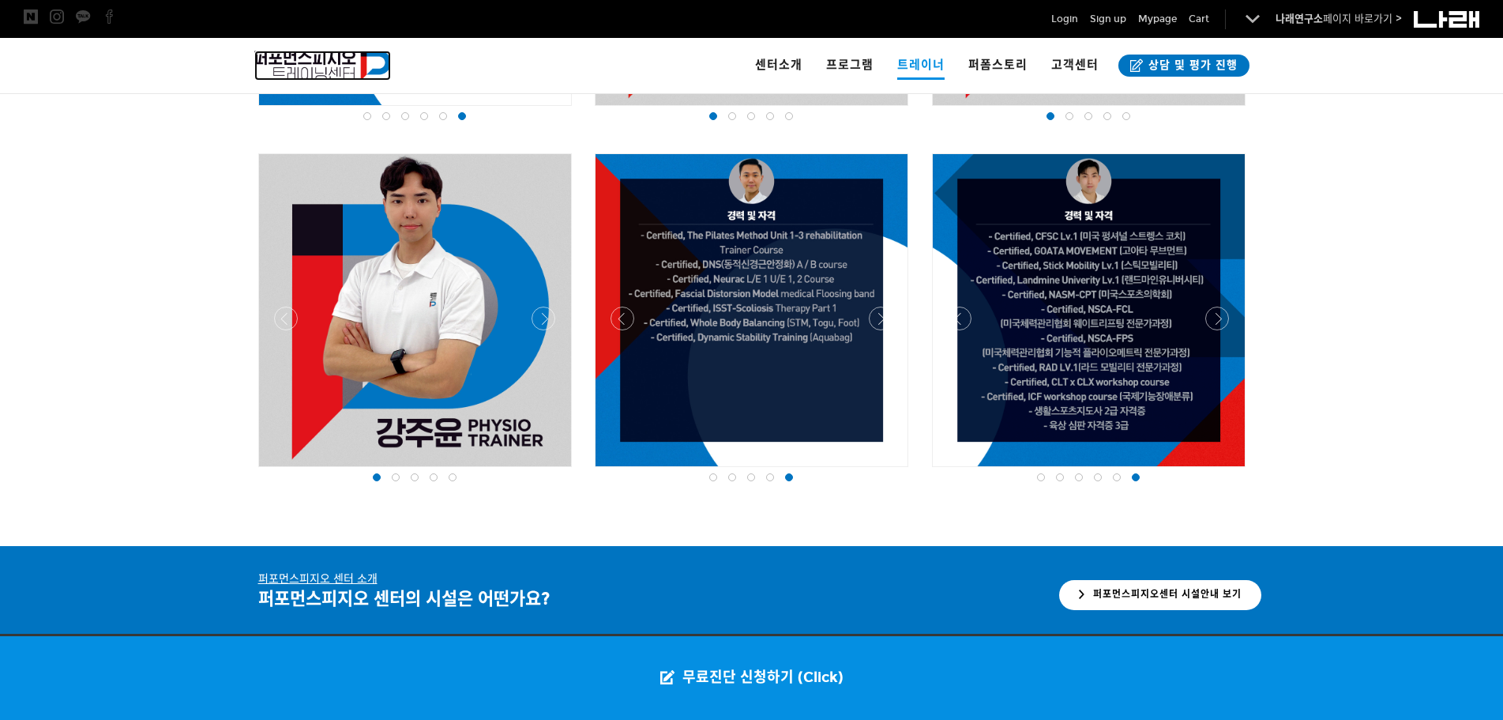
click at [336, 60] on img at bounding box center [322, 66] width 137 height 30
